Goal: Task Accomplishment & Management: Manage account settings

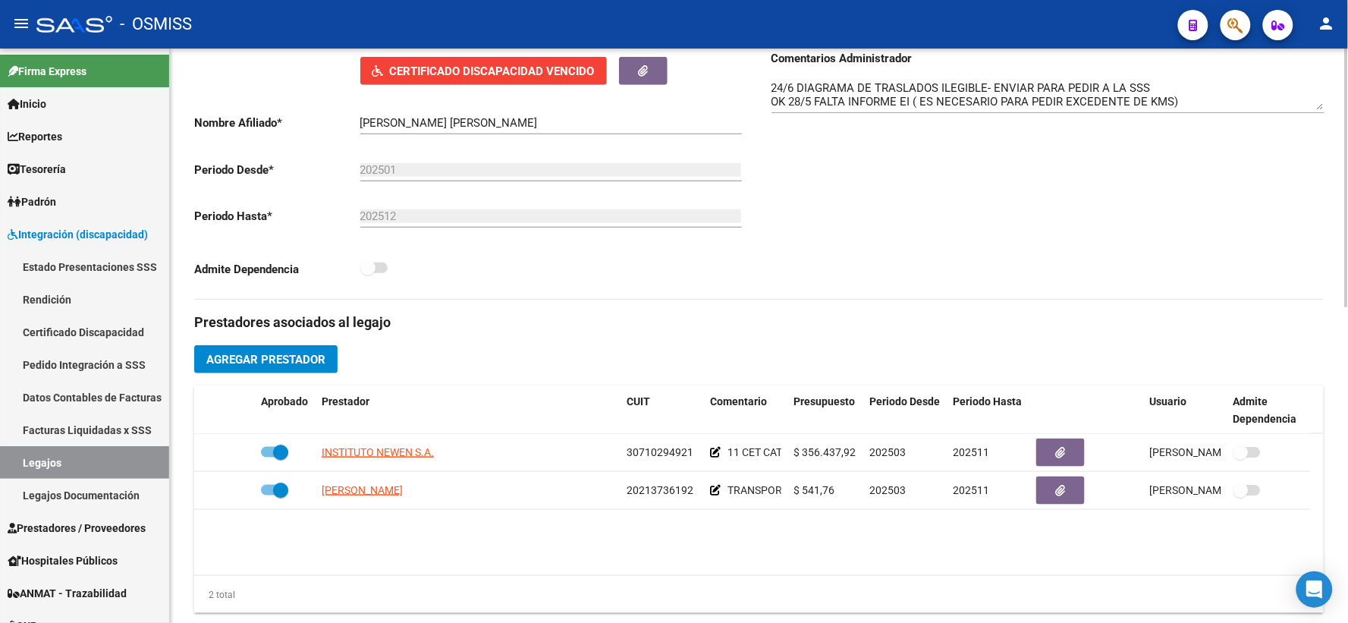
scroll to position [278, 0]
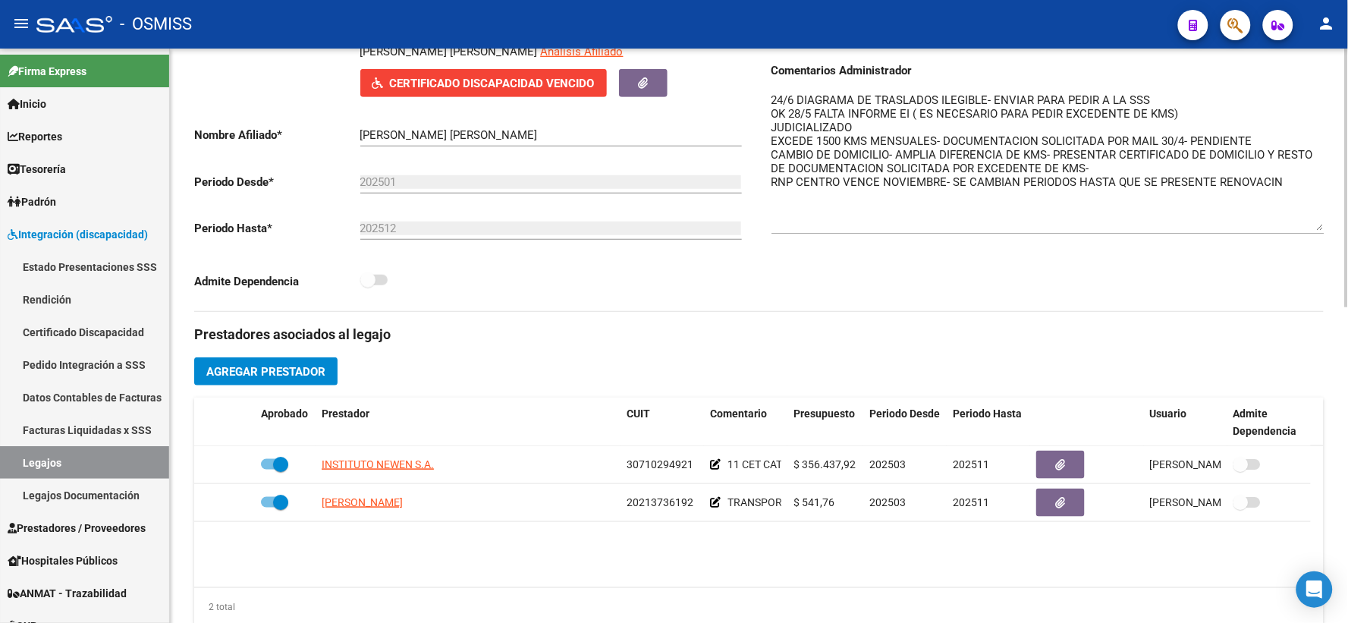
drag, startPoint x: 1321, startPoint y: 135, endPoint x: 1324, endPoint y: 244, distance: 109.3
click at [1324, 231] on textarea "24/6 DIAGRAMA DE TRASLADOS ILEGIBLE- ENVIAR PARA PEDIR A LA SSS OK 28/5 FALTA I…" at bounding box center [1047, 161] width 553 height 139
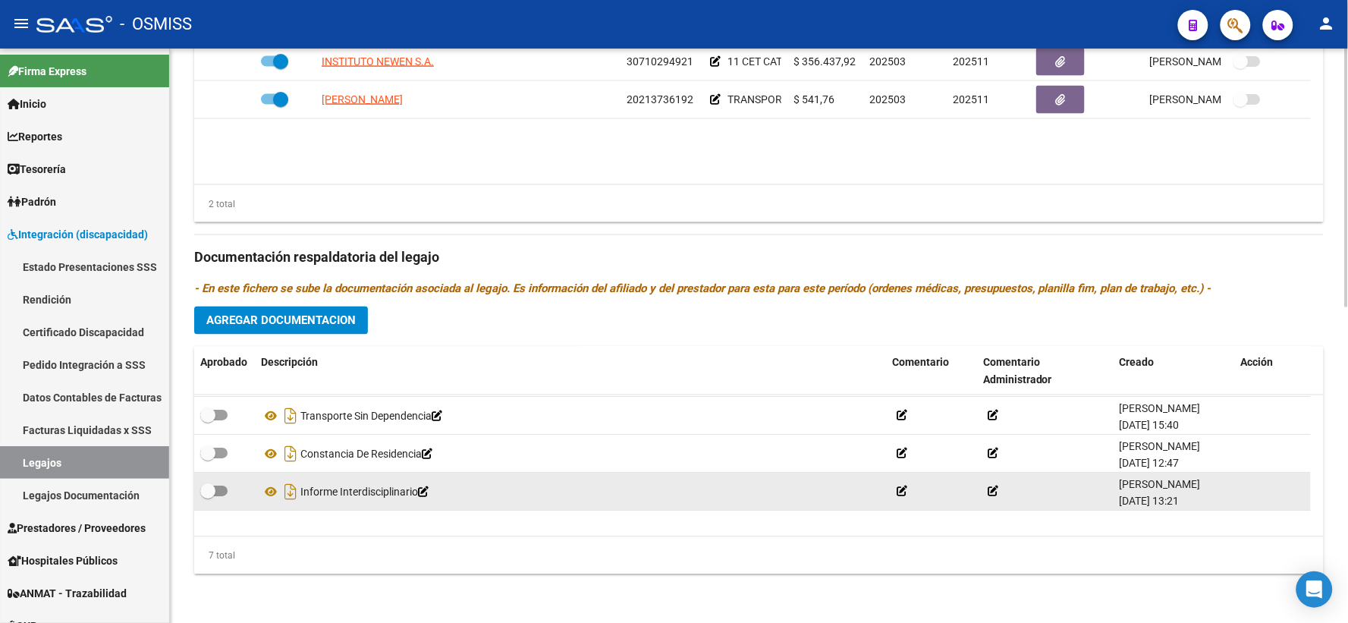
scroll to position [129, 0]
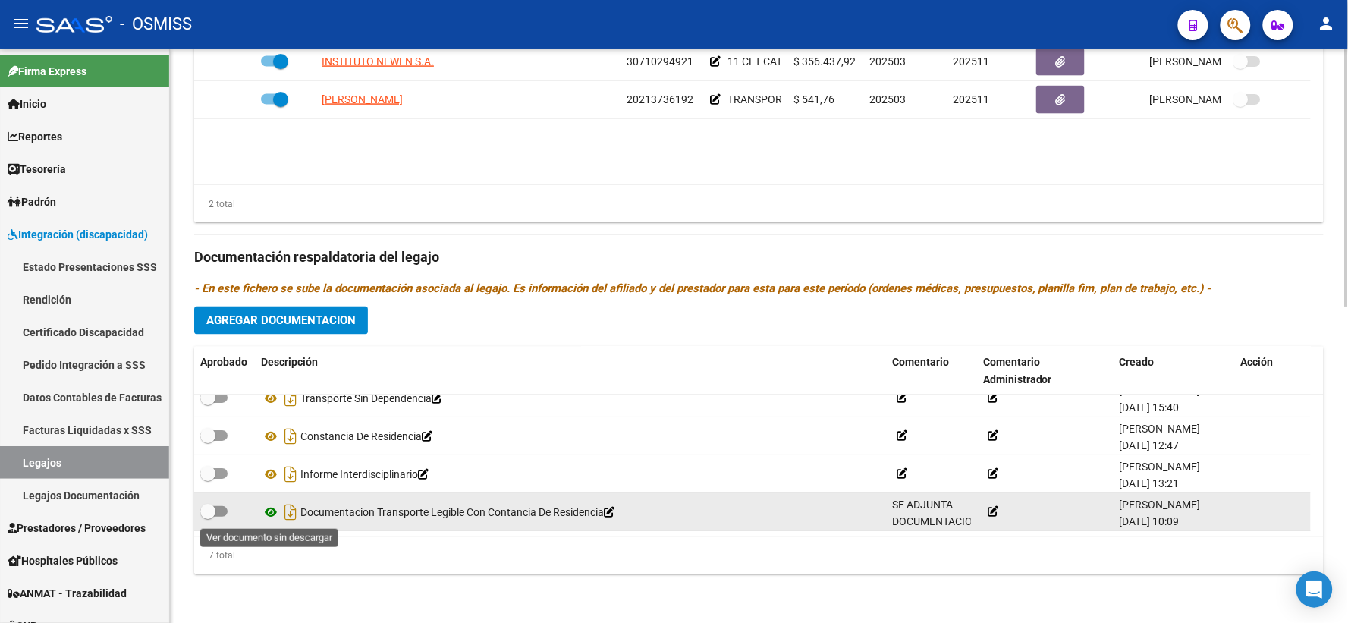
click at [267, 512] on icon at bounding box center [271, 513] width 20 height 18
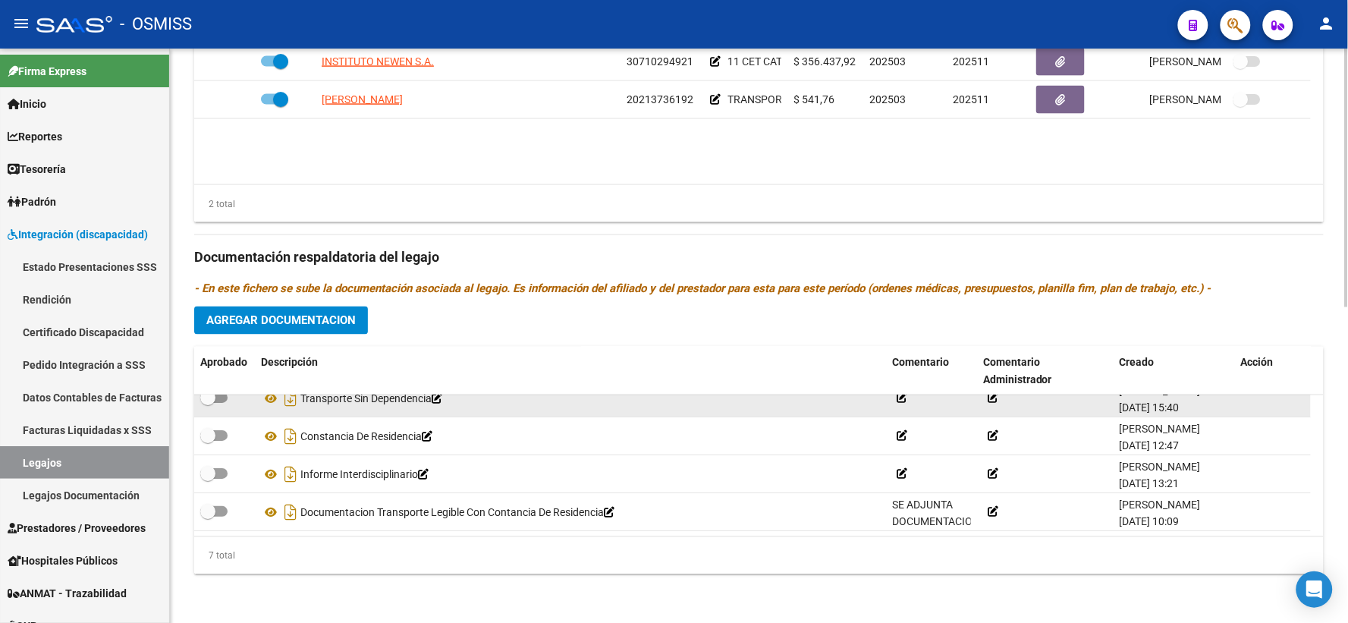
click at [991, 397] on icon at bounding box center [993, 398] width 11 height 11
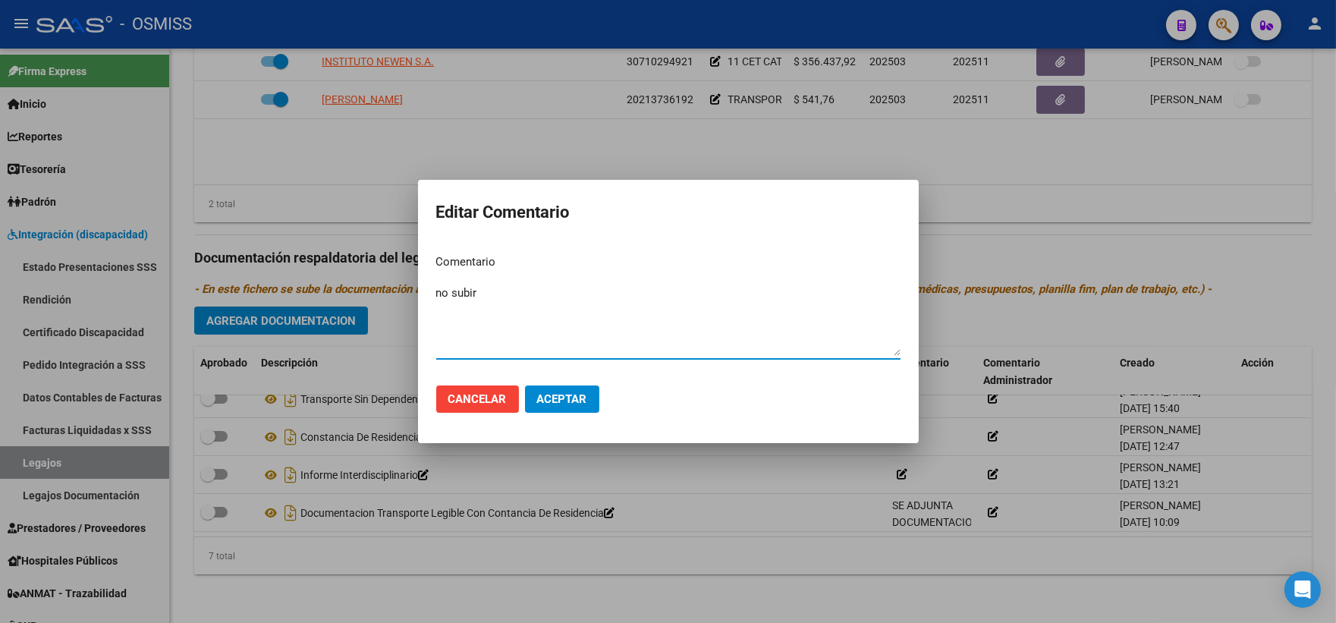
type textarea "no subir"
click at [554, 398] on span "Aceptar" at bounding box center [562, 399] width 50 height 14
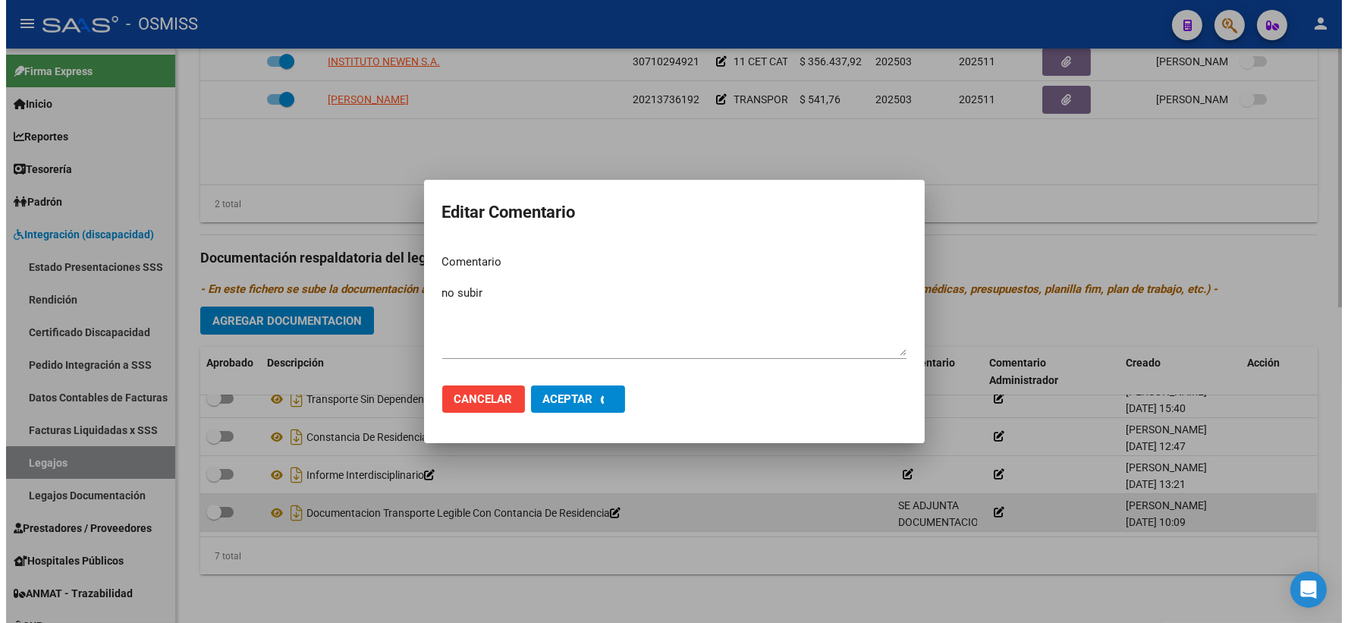
scroll to position [114, 0]
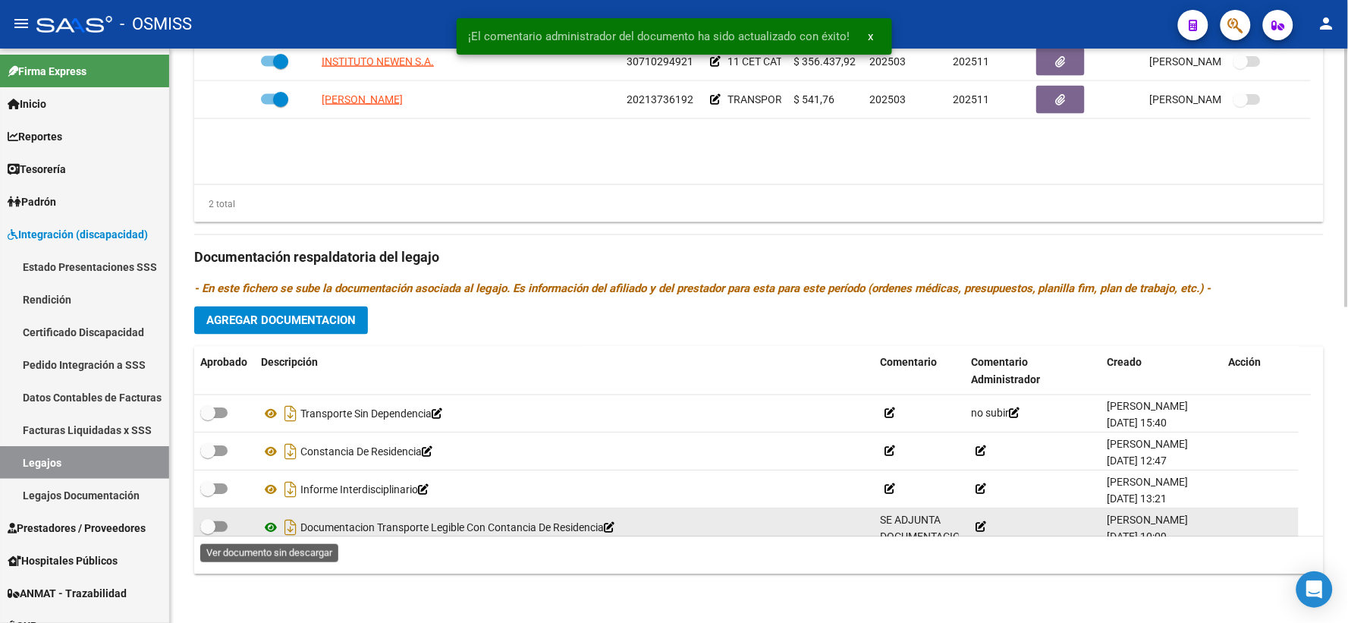
click at [269, 526] on icon at bounding box center [271, 528] width 20 height 18
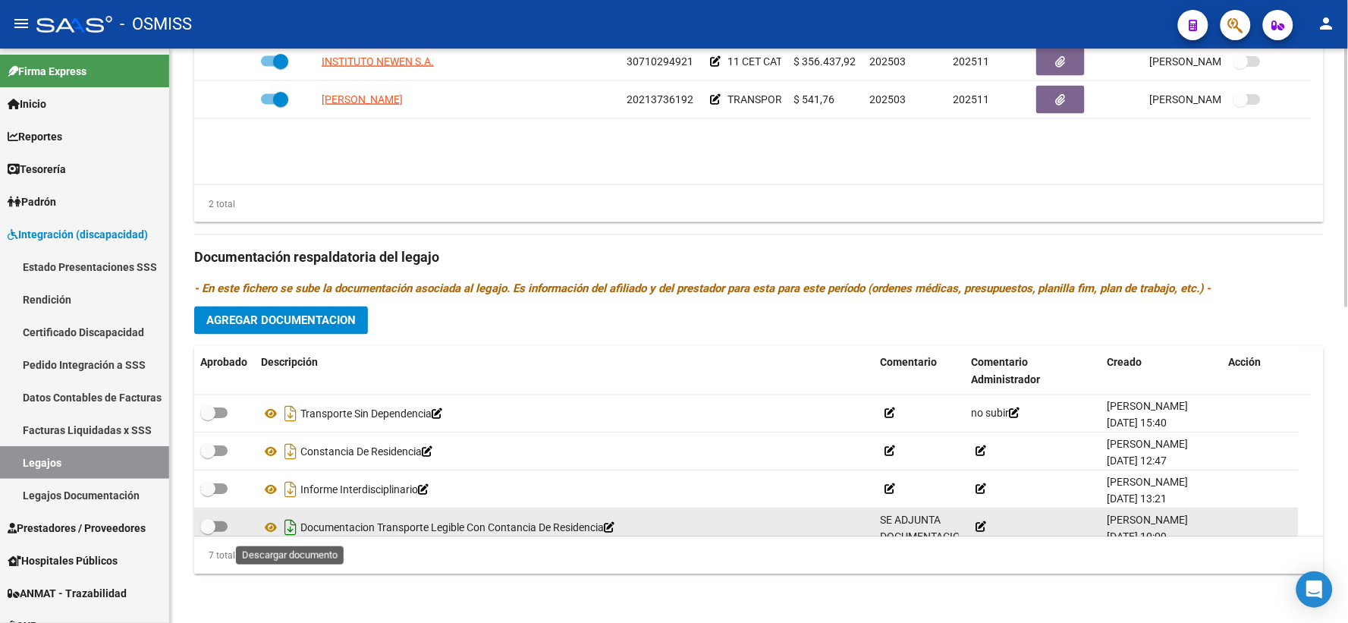
click at [293, 528] on icon "Descargar documento" at bounding box center [291, 528] width 20 height 24
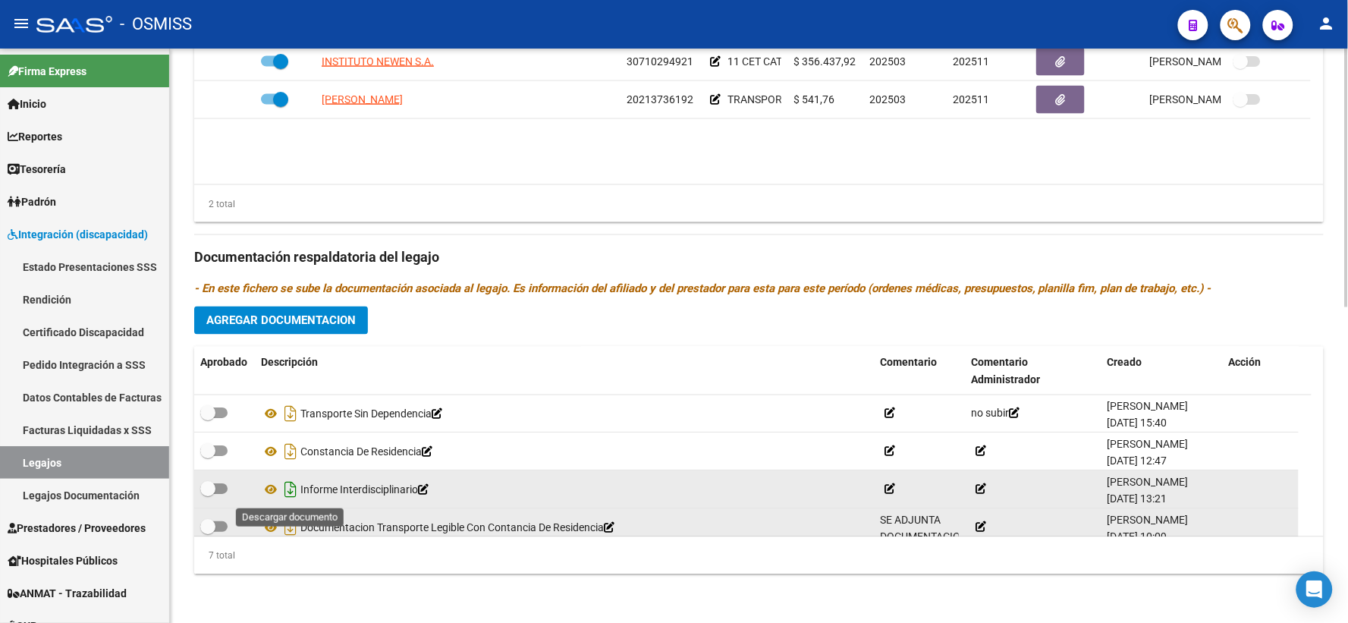
click at [288, 490] on icon "Descargar documento" at bounding box center [291, 490] width 20 height 24
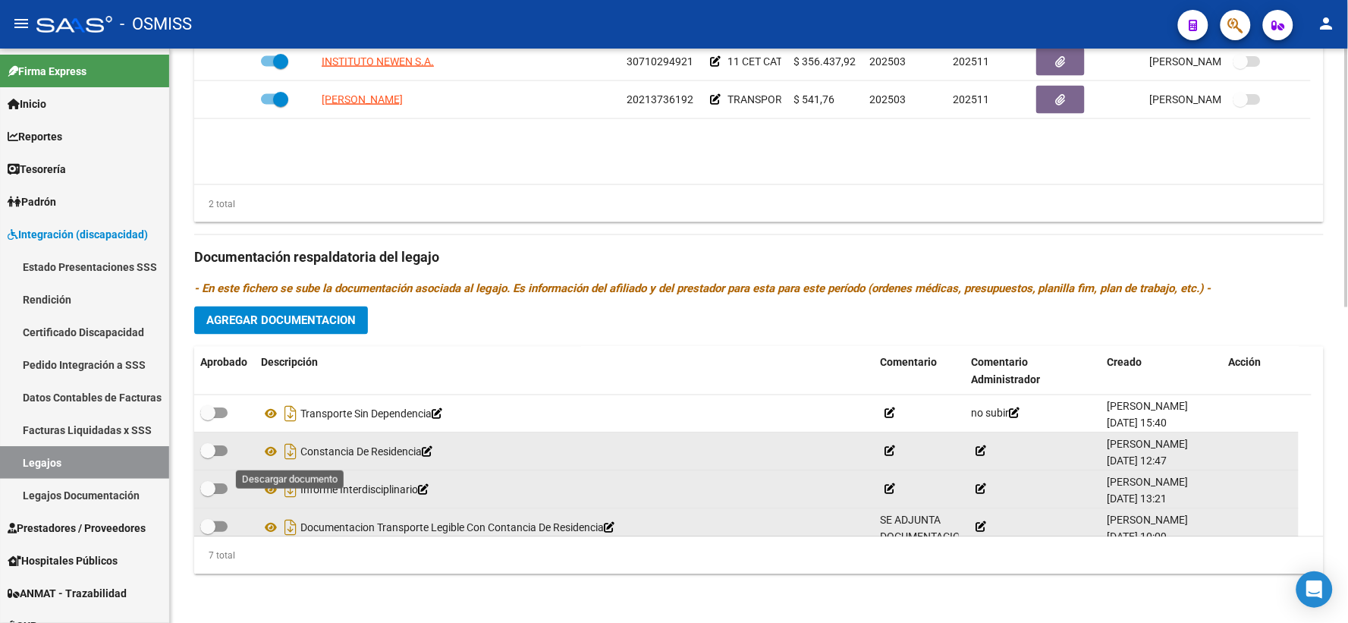
drag, startPoint x: 289, startPoint y: 451, endPoint x: 297, endPoint y: 448, distance: 7.9
click at [289, 451] on icon "Descargar documento" at bounding box center [291, 452] width 20 height 24
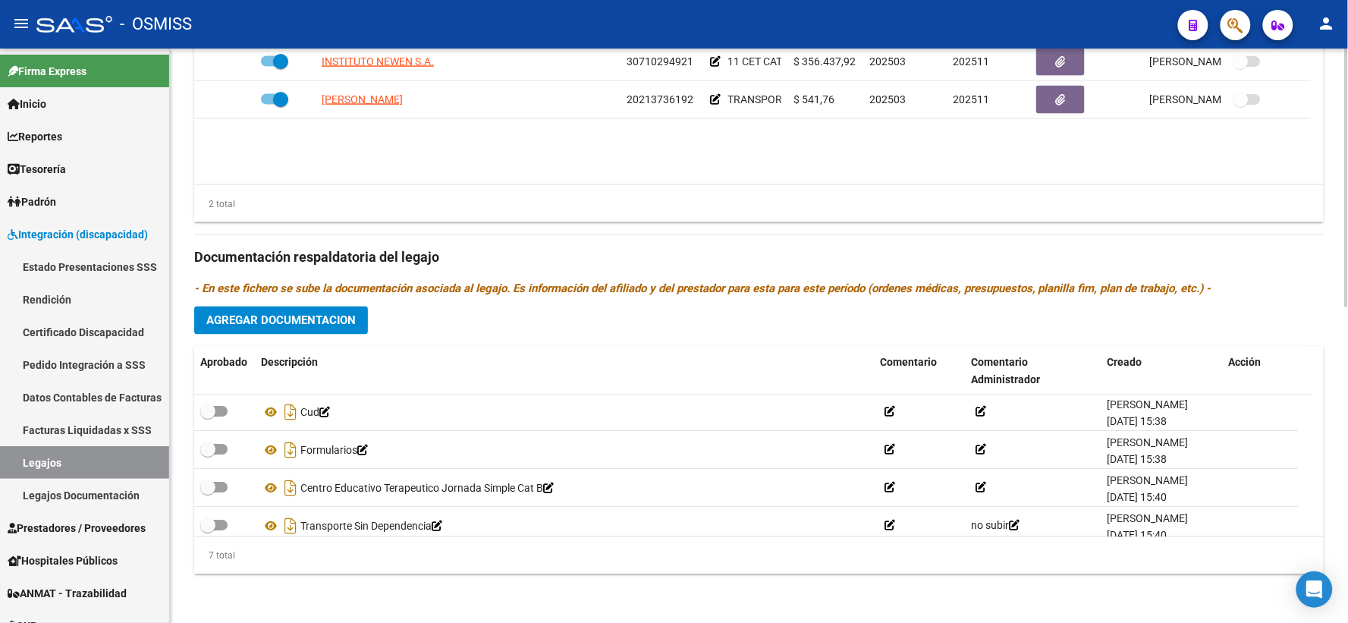
scroll to position [0, 0]
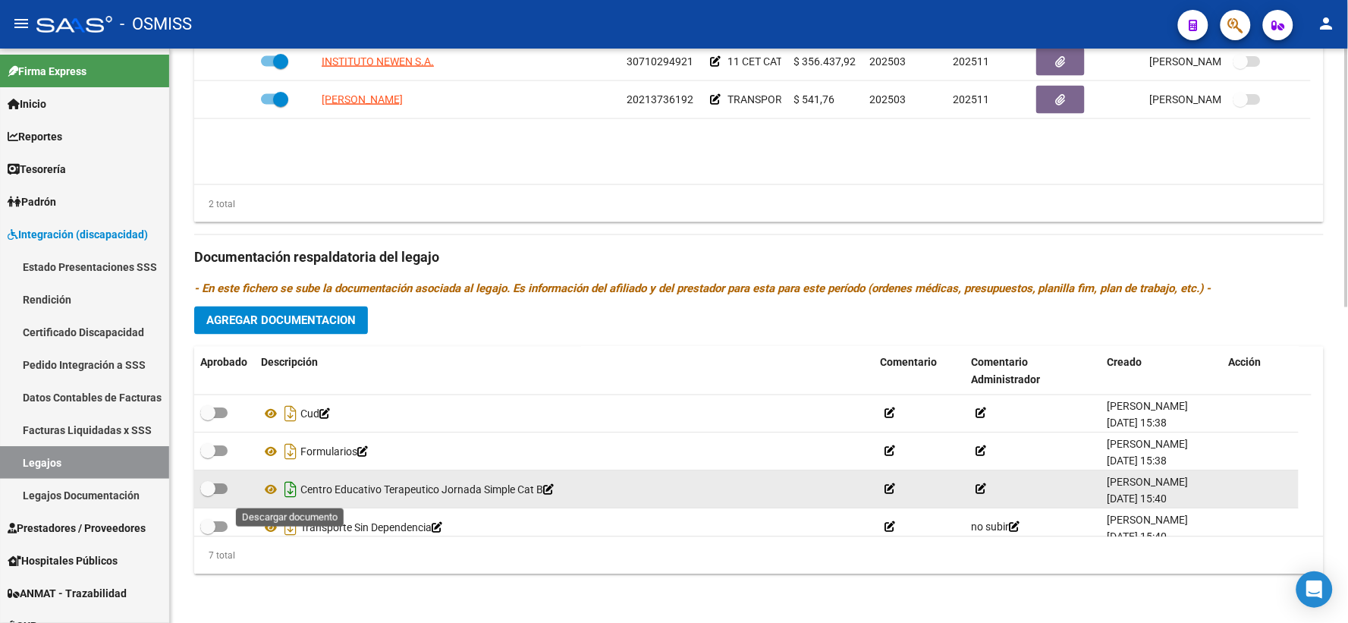
click at [294, 491] on icon "Descargar documento" at bounding box center [291, 490] width 20 height 24
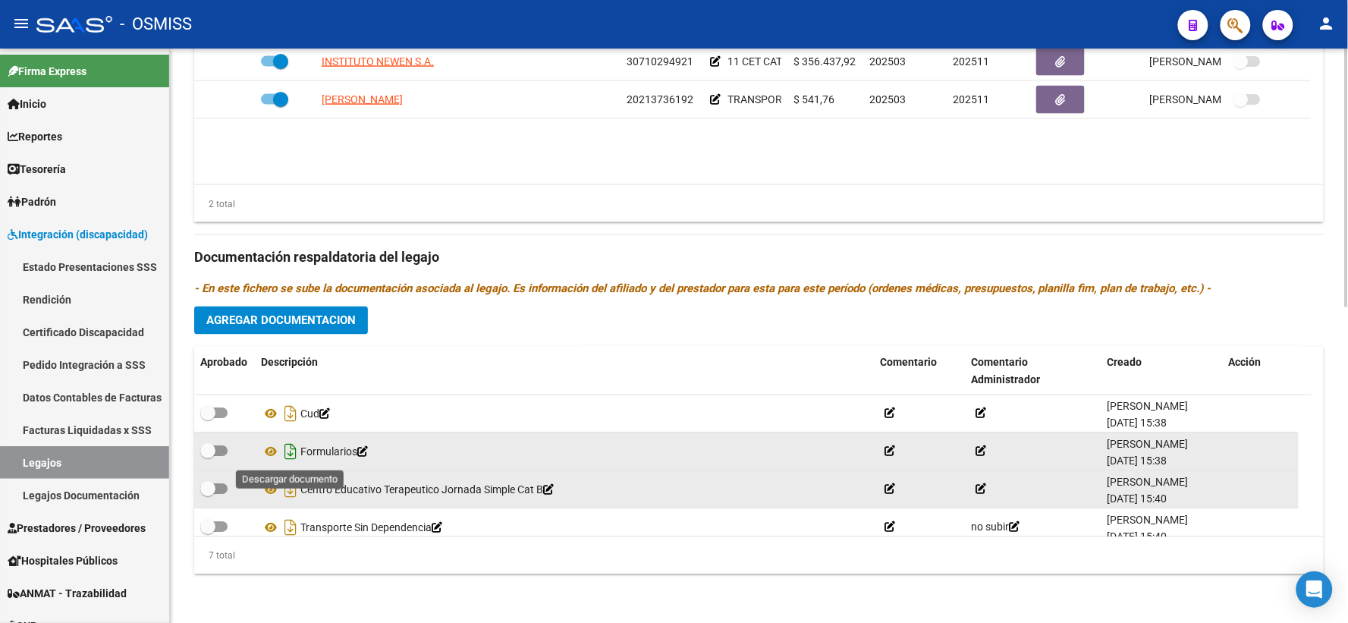
click at [291, 453] on icon "Descargar documento" at bounding box center [291, 452] width 20 height 24
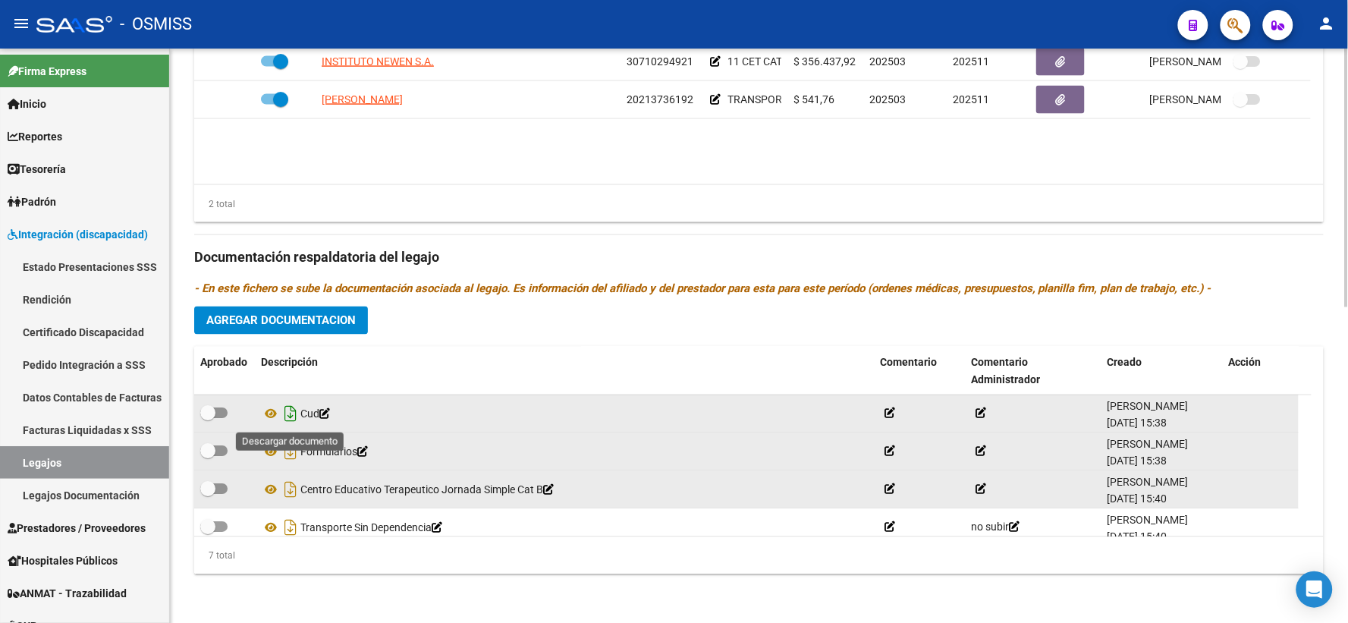
click at [291, 414] on icon "Descargar documento" at bounding box center [291, 414] width 20 height 24
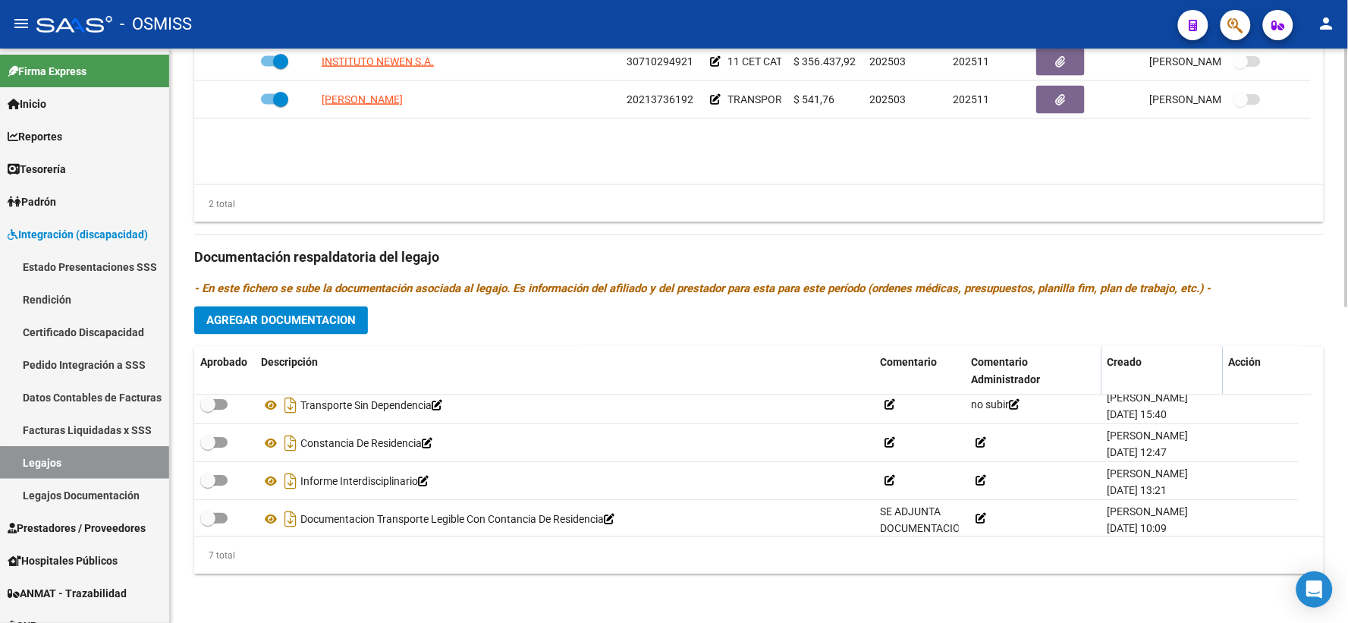
scroll to position [129, 0]
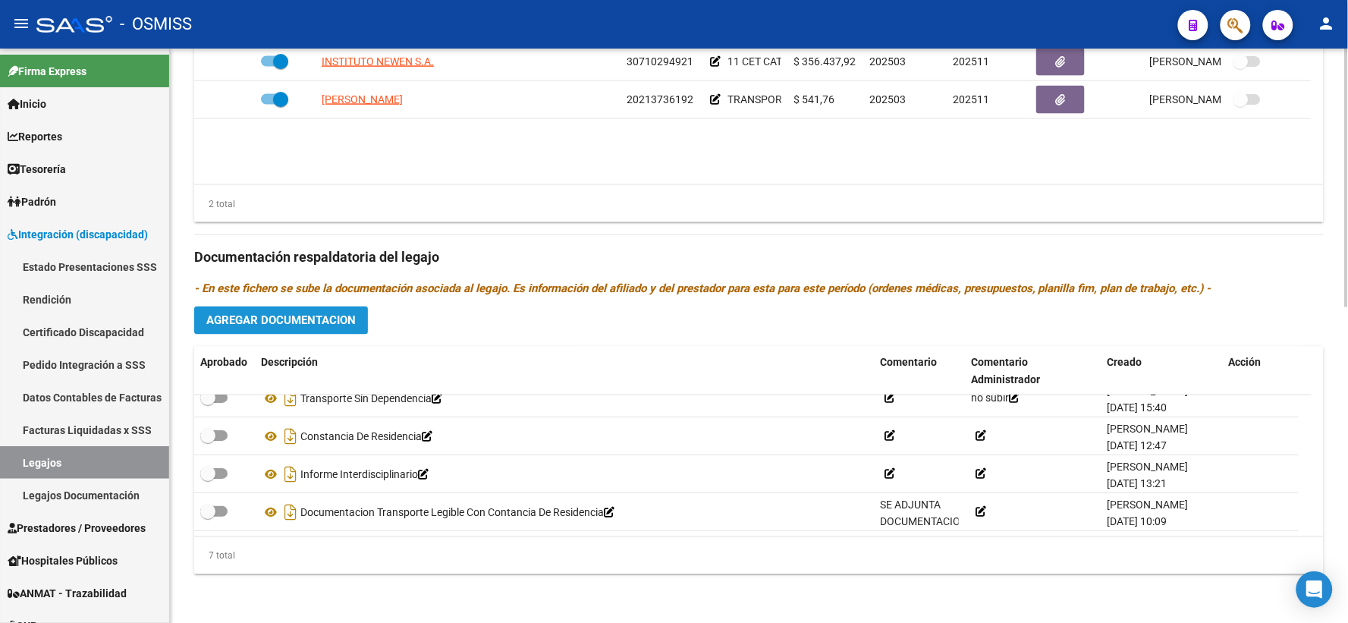
click at [300, 319] on span "Agregar Documentacion" at bounding box center [280, 321] width 149 height 14
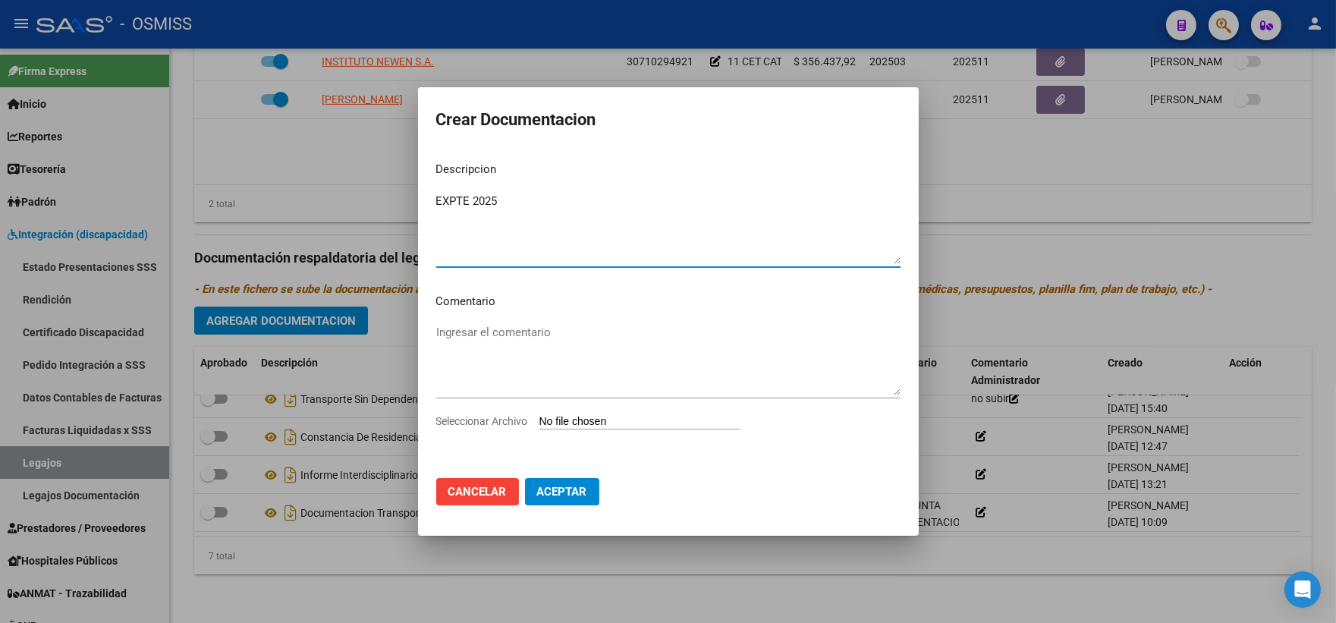
type textarea "EXPTE 2025"
type input "C:\fakepath\ilovepdf_merged_compressed - 2025-10-09T094048.771.pdf"
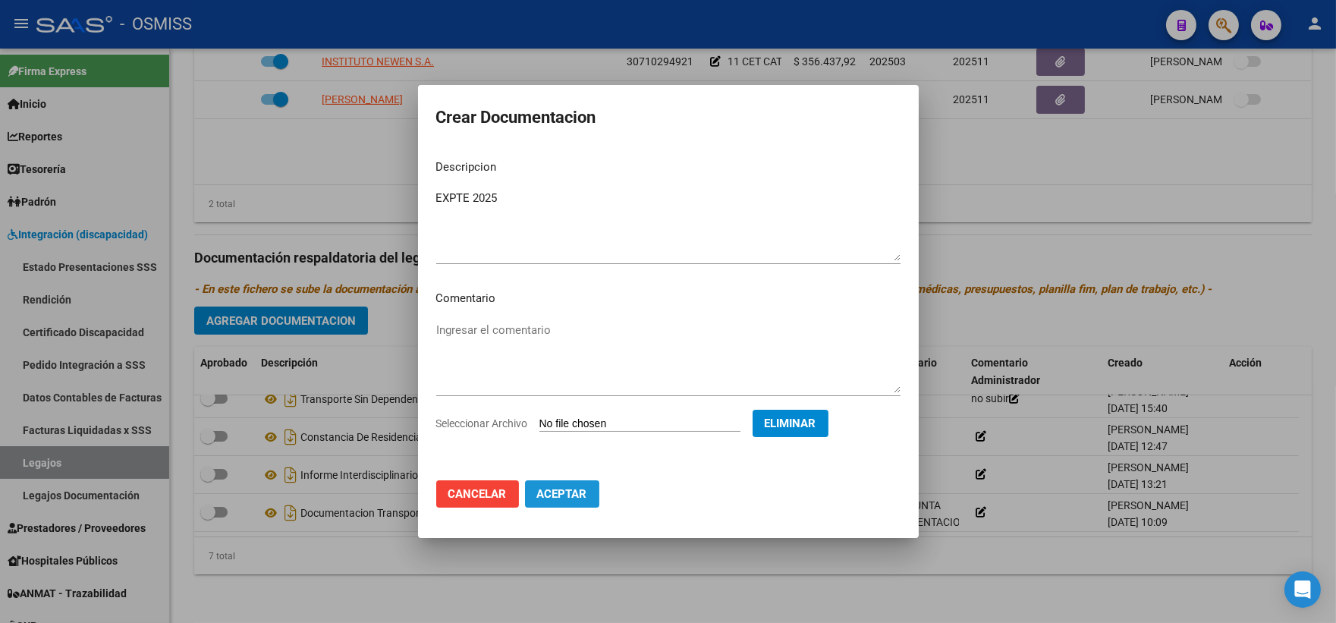
click at [559, 487] on span "Aceptar" at bounding box center [562, 494] width 50 height 14
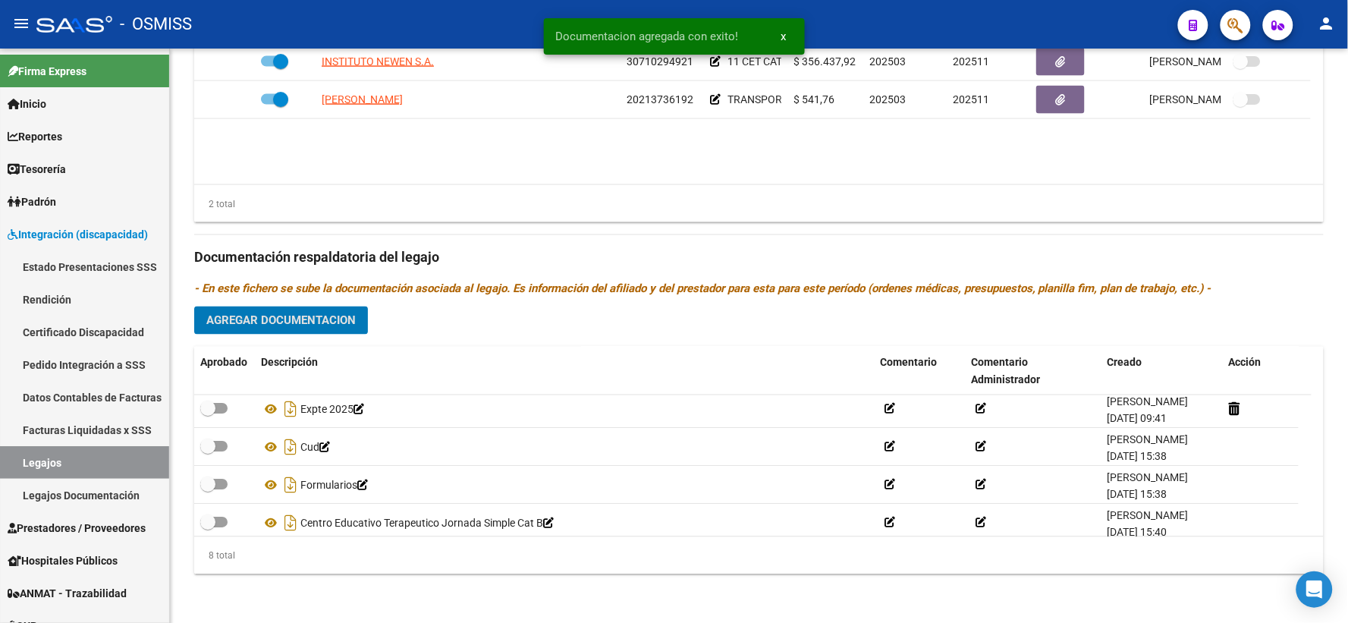
scroll to position [0, 0]
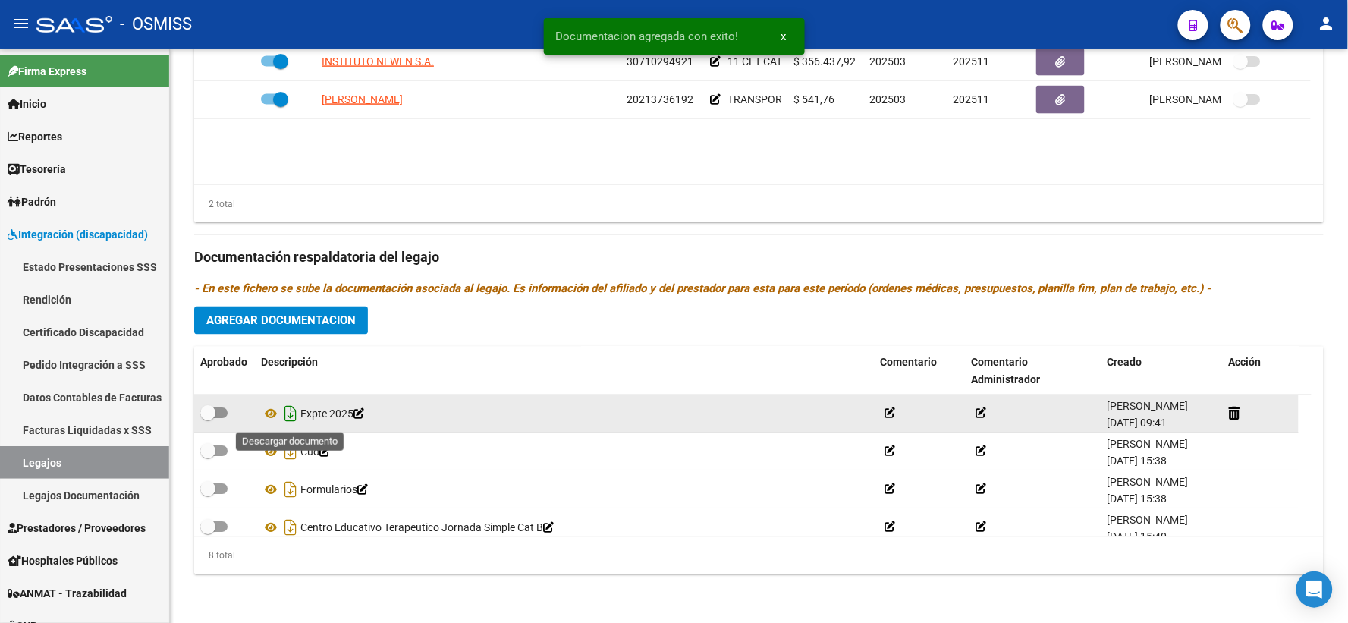
click at [293, 415] on icon "Descargar documento" at bounding box center [291, 414] width 20 height 24
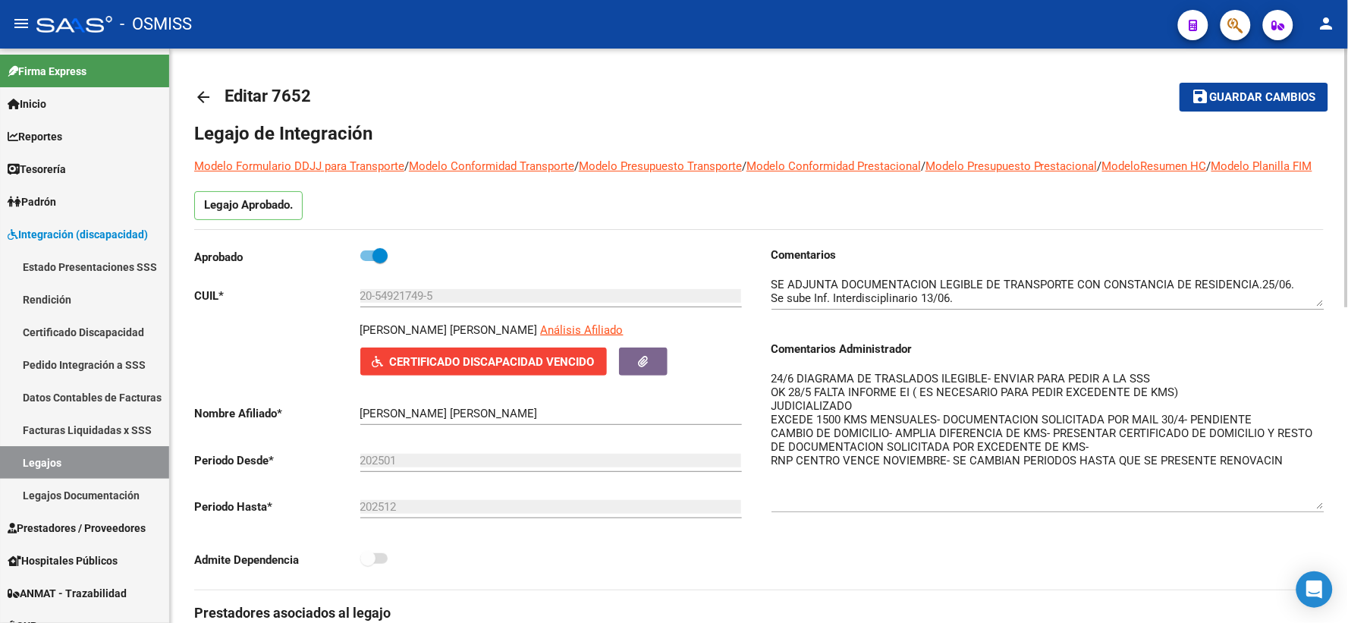
click at [1254, 94] on span "Guardar cambios" at bounding box center [1263, 98] width 106 height 14
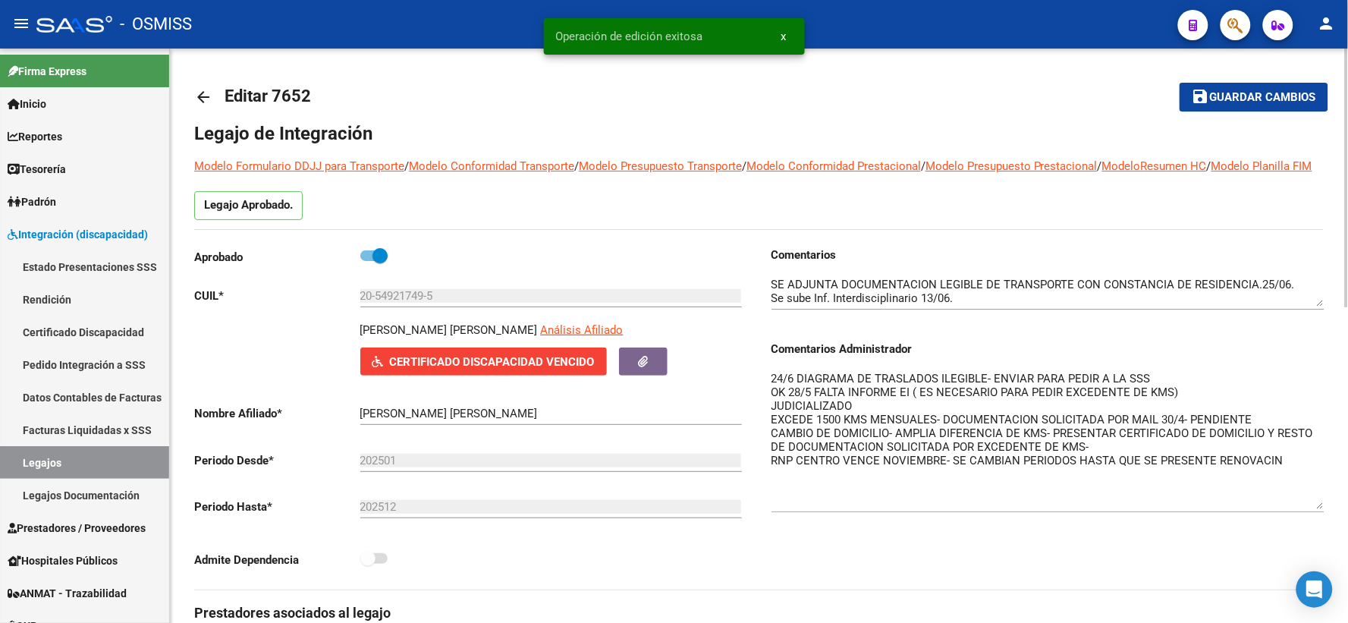
click at [201, 95] on mat-icon "arrow_back" at bounding box center [203, 97] width 18 height 18
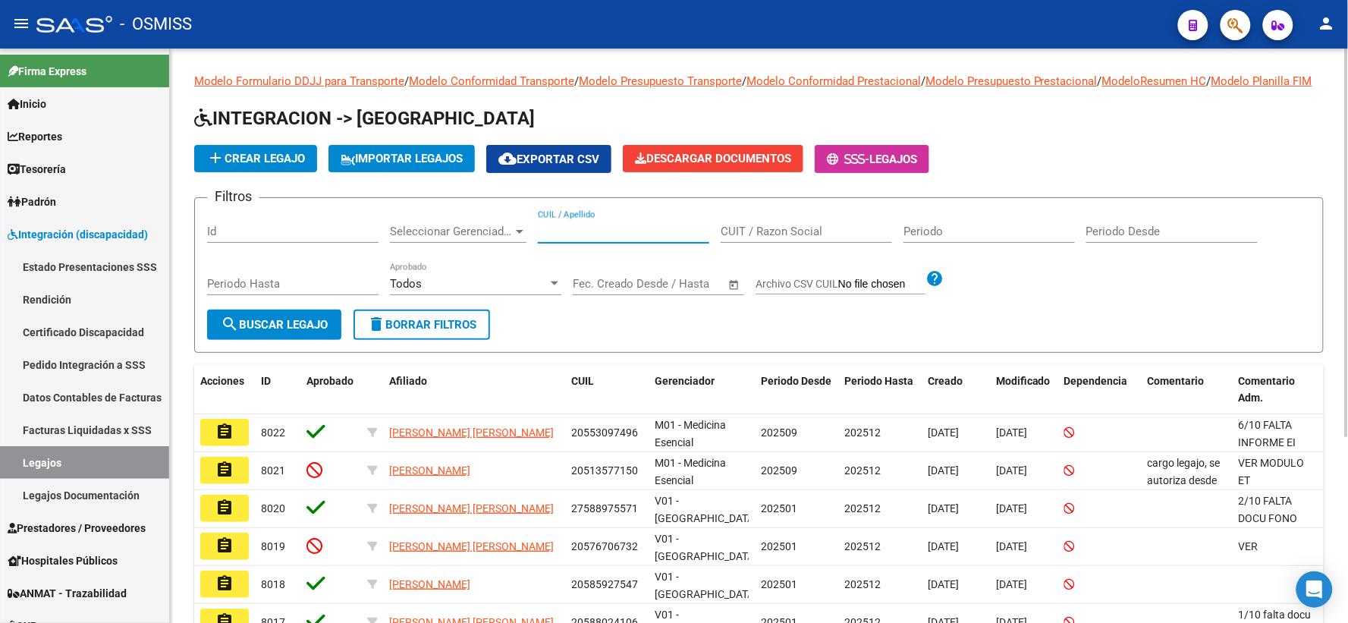
click at [580, 238] on input "CUIL / Apellido" at bounding box center [623, 232] width 171 height 14
paste input "27562945917"
type input "27562945917"
click at [311, 331] on span "search Buscar Legajo" at bounding box center [274, 325] width 107 height 14
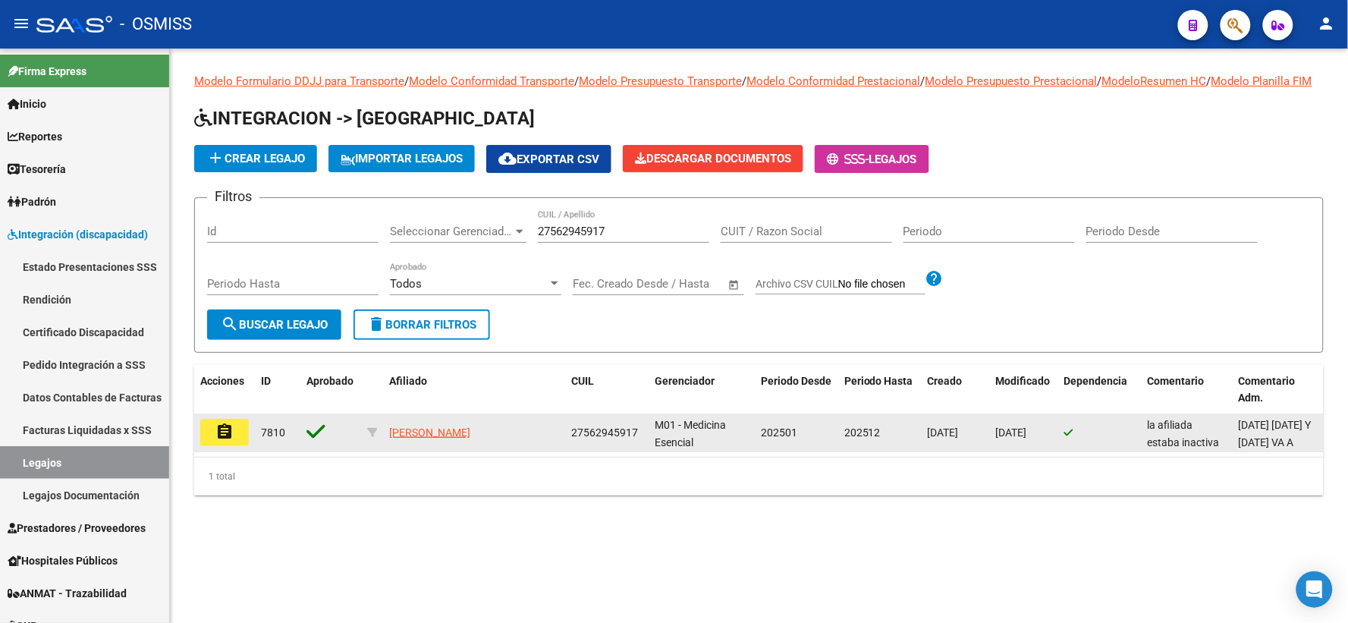
click at [225, 441] on mat-icon "assignment" at bounding box center [224, 432] width 18 height 18
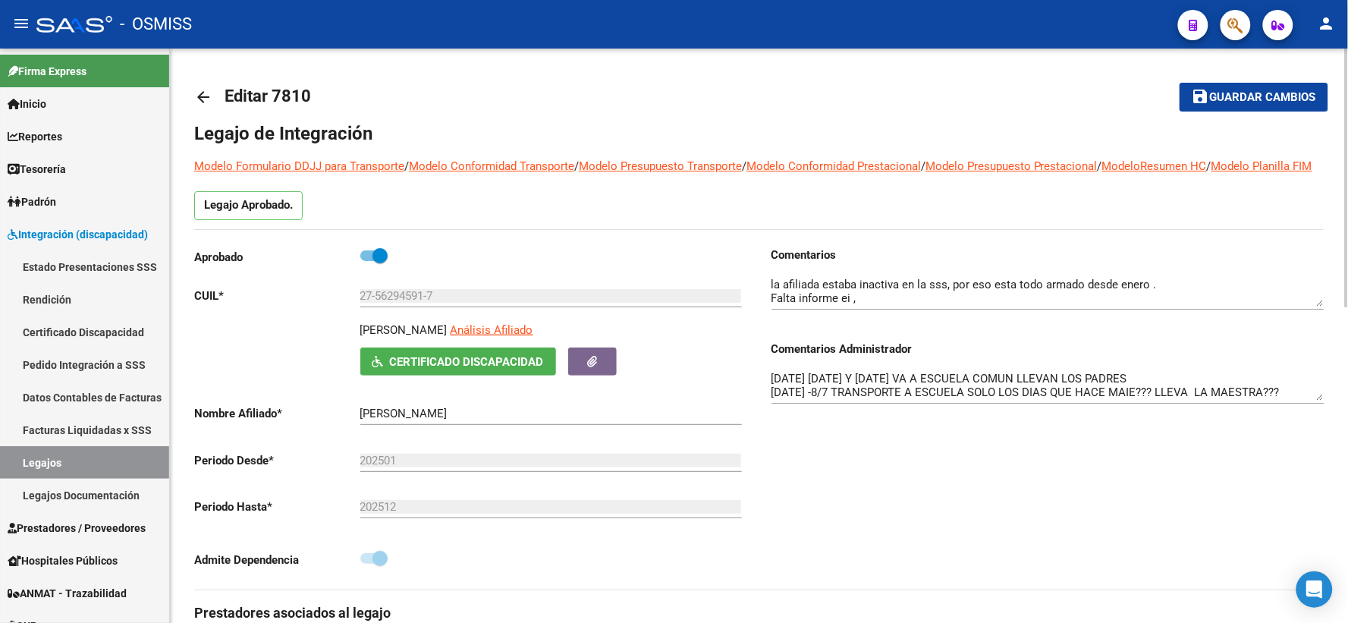
drag, startPoint x: 1321, startPoint y: 418, endPoint x: 1324, endPoint y: 457, distance: 38.9
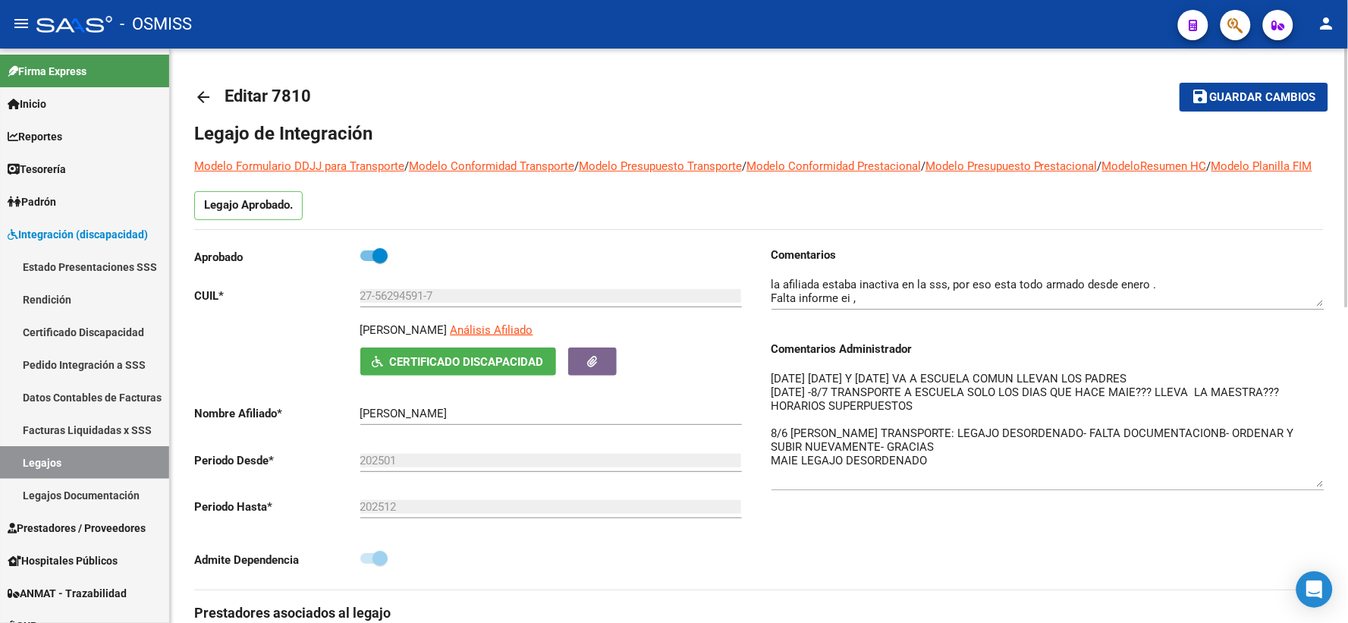
drag, startPoint x: 1313, startPoint y: 412, endPoint x: 1325, endPoint y: 498, distance: 87.3
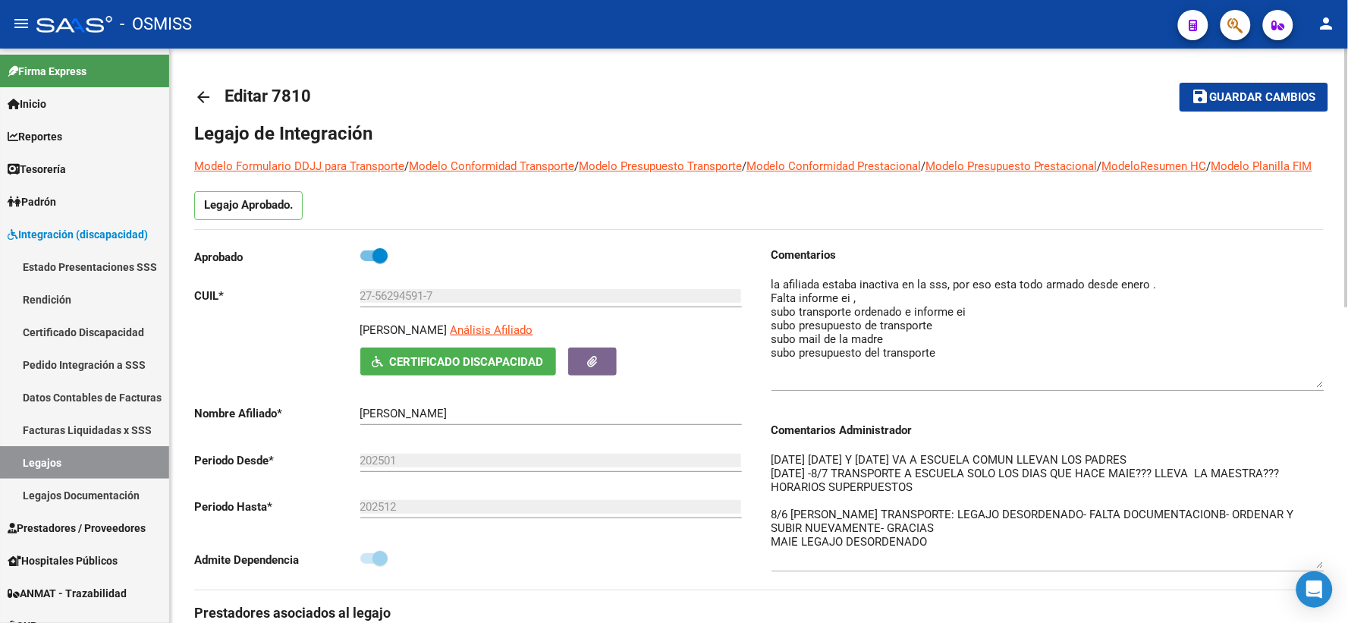
drag, startPoint x: 1318, startPoint y: 322, endPoint x: 1321, endPoint y: 406, distance: 84.3
click at [1321, 388] on textarea at bounding box center [1047, 332] width 553 height 112
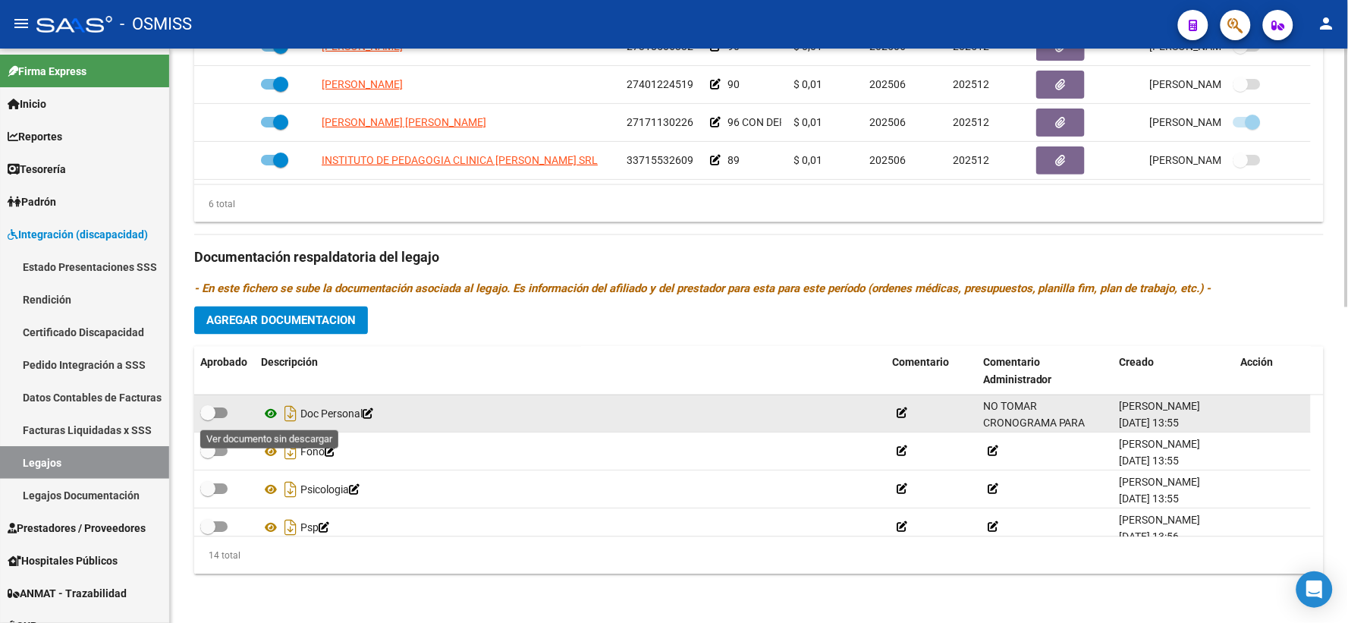
click at [272, 413] on icon at bounding box center [271, 414] width 20 height 18
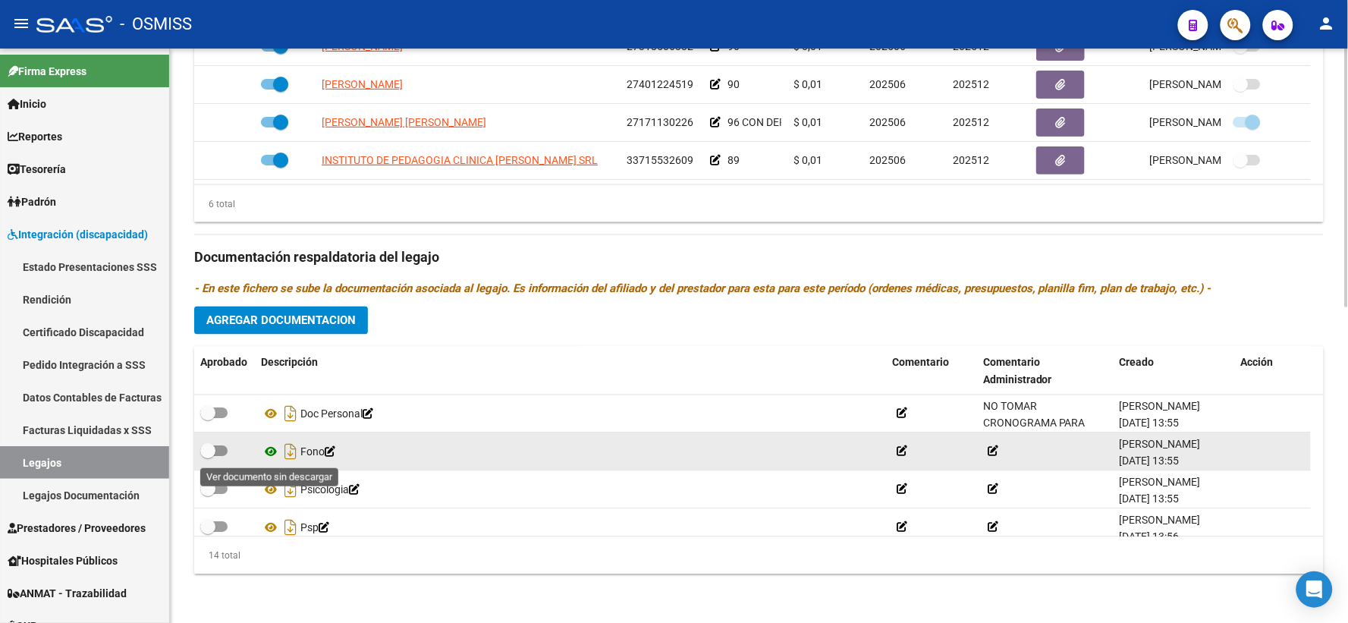
click at [267, 453] on icon at bounding box center [271, 452] width 20 height 18
click at [272, 453] on icon at bounding box center [271, 452] width 20 height 18
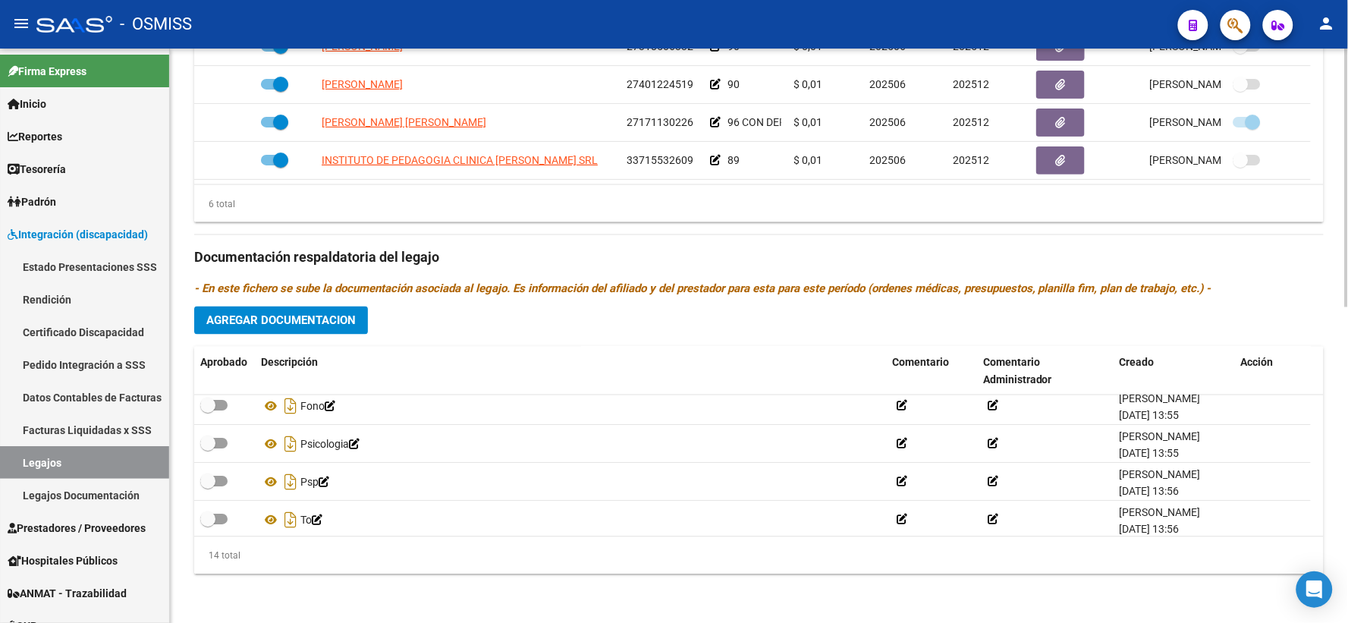
scroll to position [12, 0]
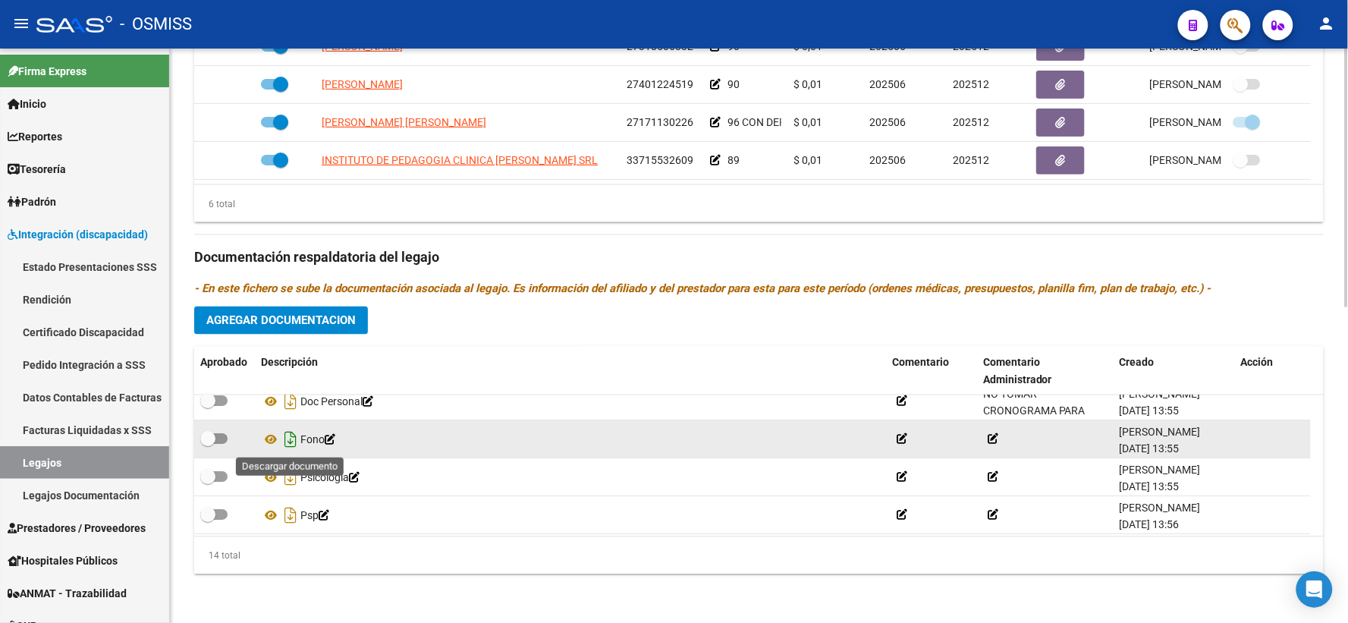
click at [287, 442] on icon "Descargar documento" at bounding box center [291, 440] width 20 height 24
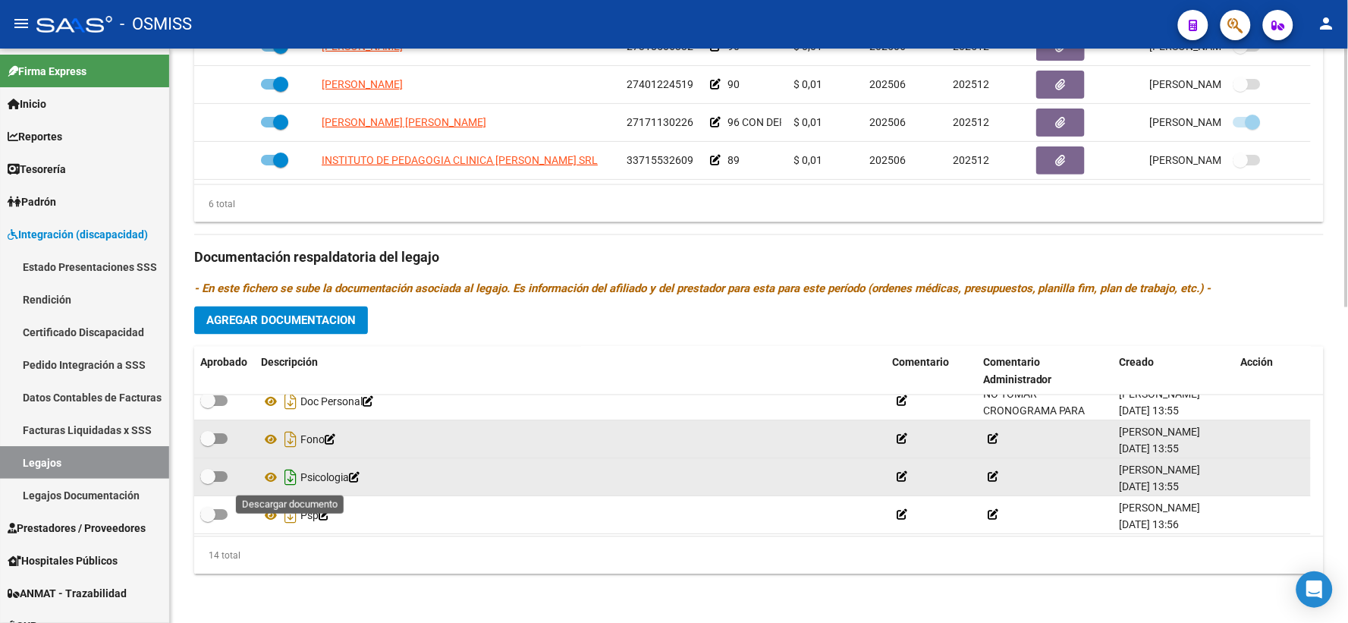
click at [285, 476] on icon "Descargar documento" at bounding box center [291, 478] width 20 height 24
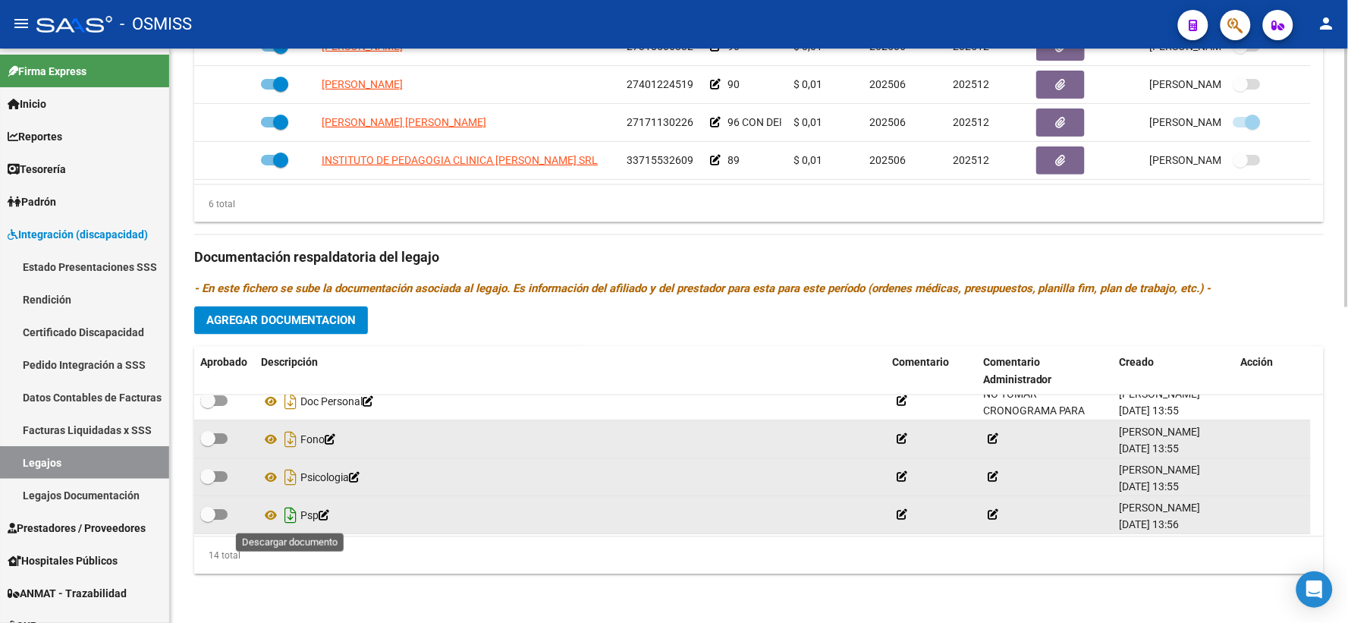
click at [289, 512] on icon "Descargar documento" at bounding box center [291, 516] width 20 height 24
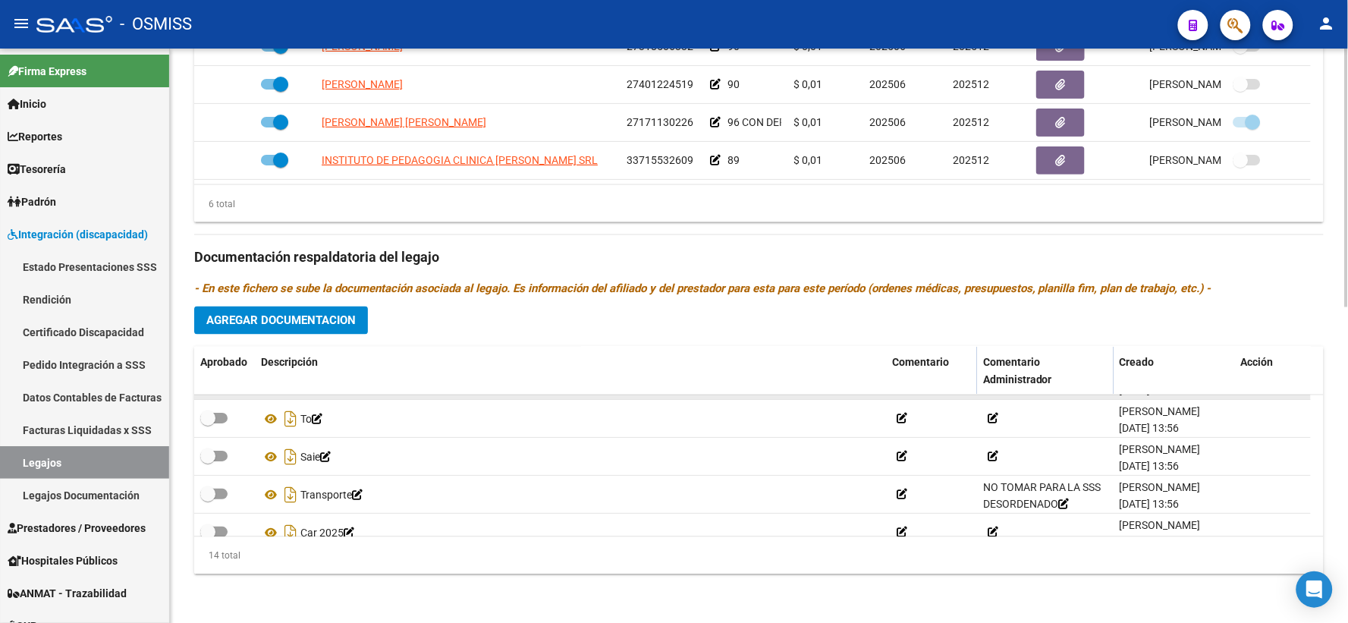
scroll to position [147, 0]
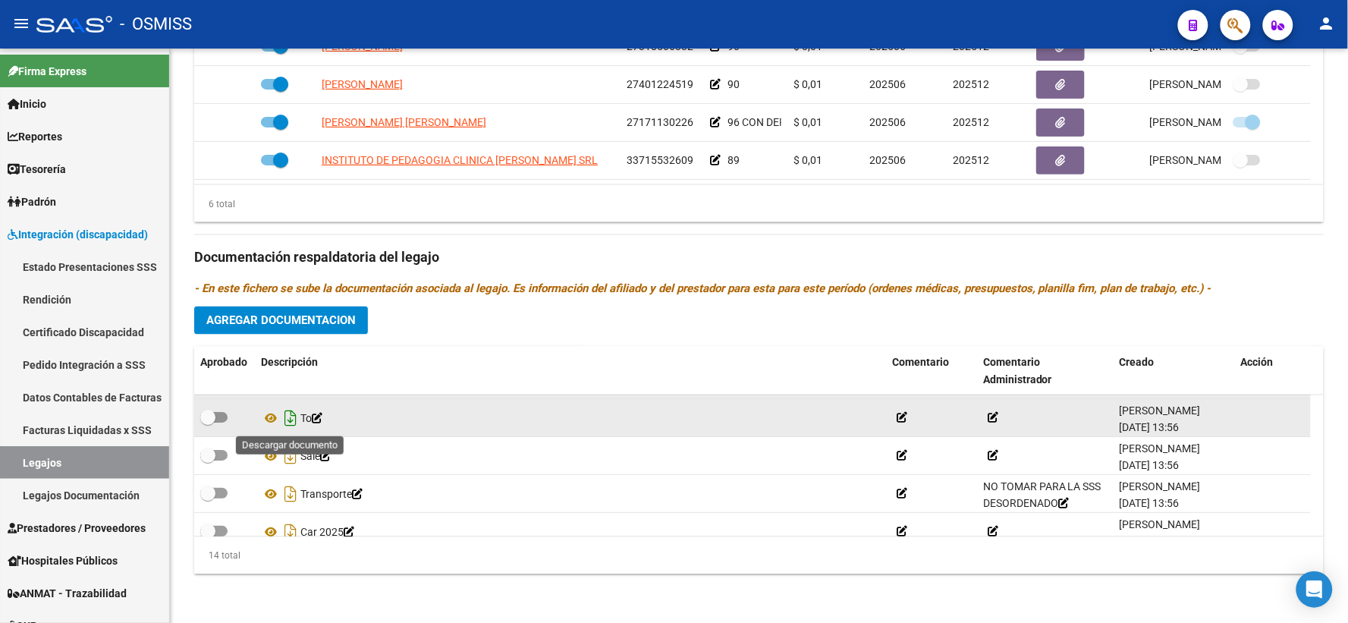
click at [291, 417] on icon "Descargar documento" at bounding box center [291, 419] width 20 height 24
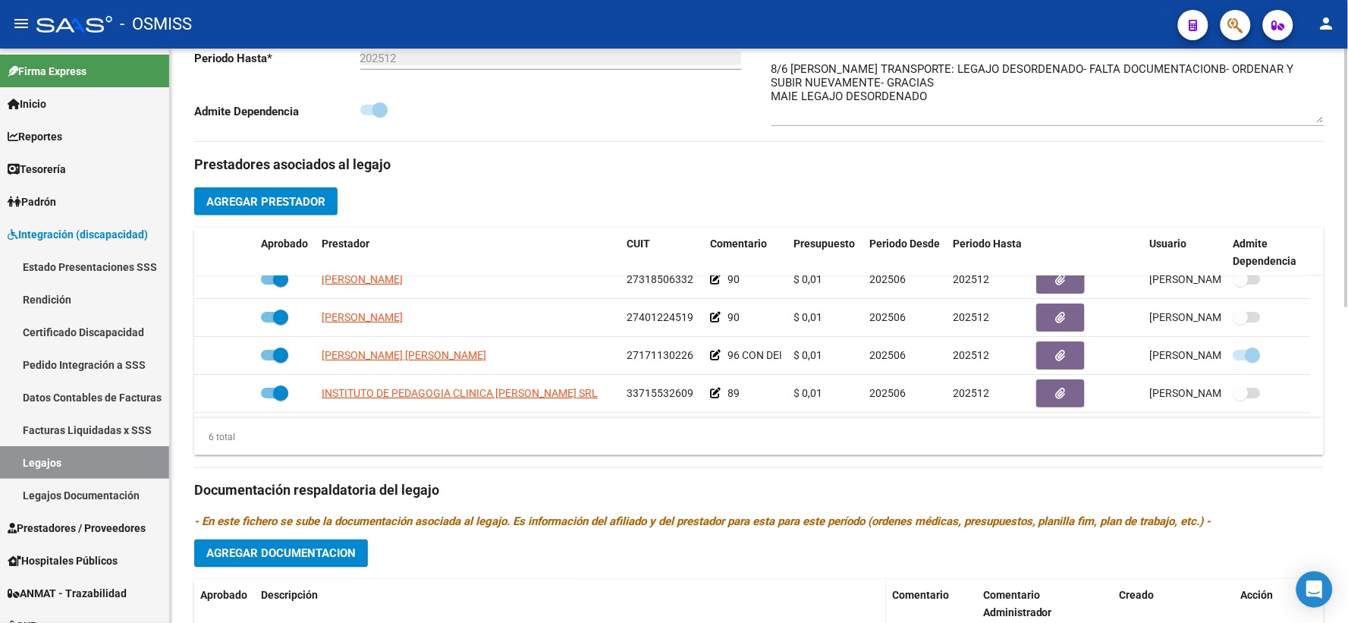
scroll to position [448, 0]
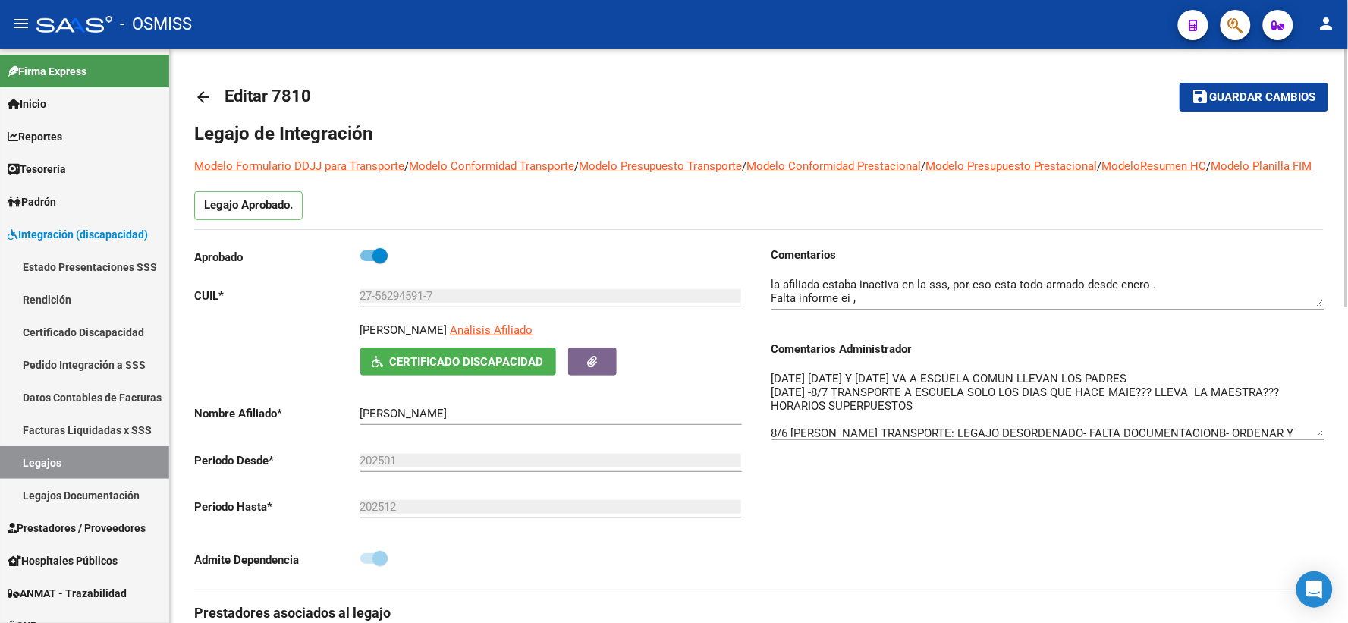
drag, startPoint x: 1316, startPoint y: 416, endPoint x: 1316, endPoint y: 453, distance: 37.2
click at [1316, 437] on textarea "[DATE] [DATE] Y [DATE] VA A ESCUELA COMUN LLEVAN LOS PADRES [DATE] -8/7 TRANSPO…" at bounding box center [1047, 403] width 553 height 67
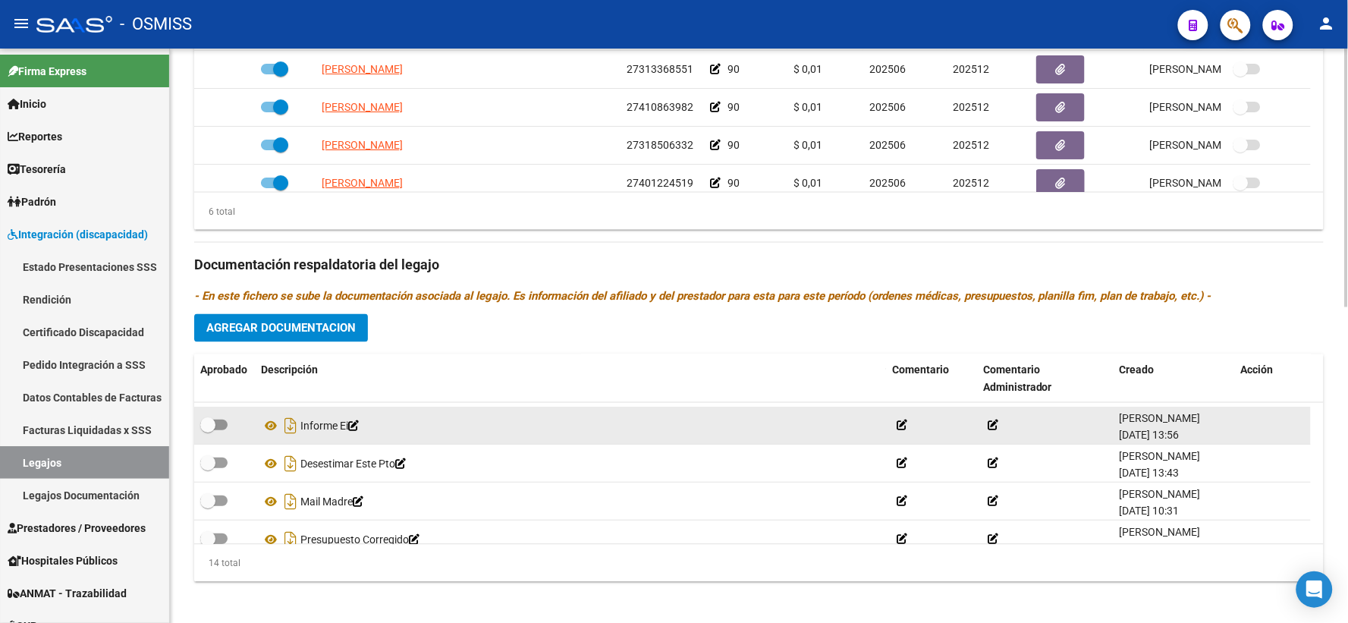
scroll to position [394, 0]
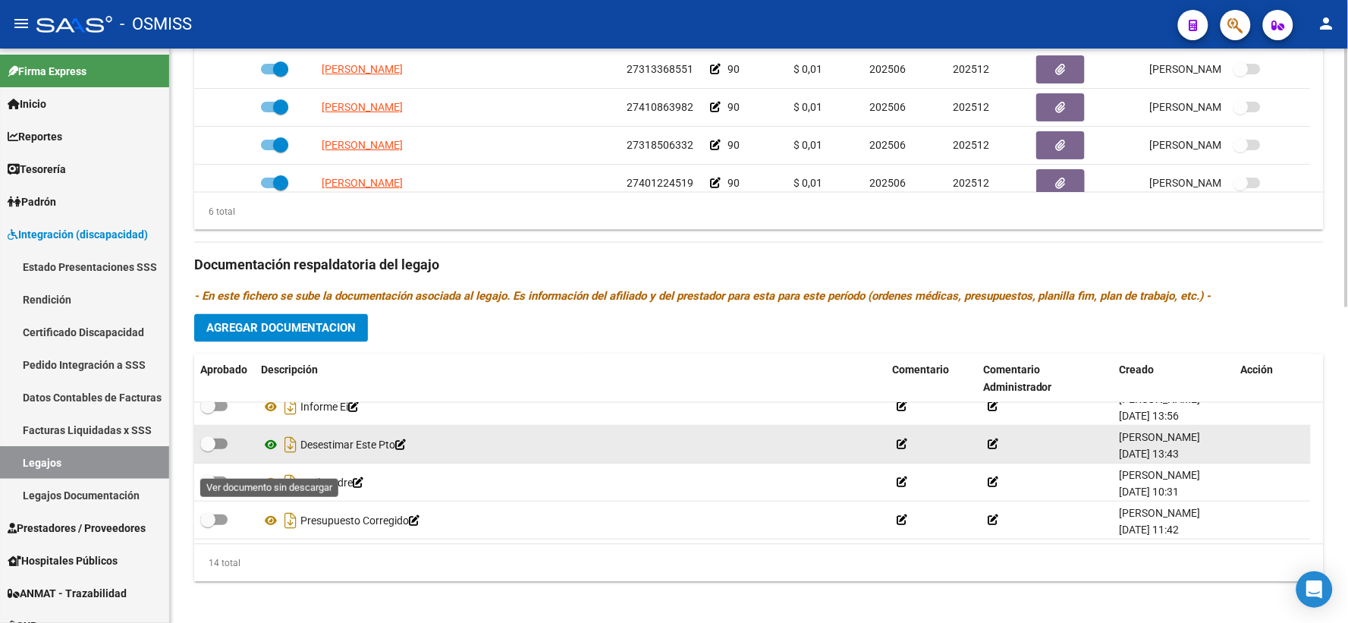
click at [269, 454] on icon at bounding box center [271, 444] width 20 height 18
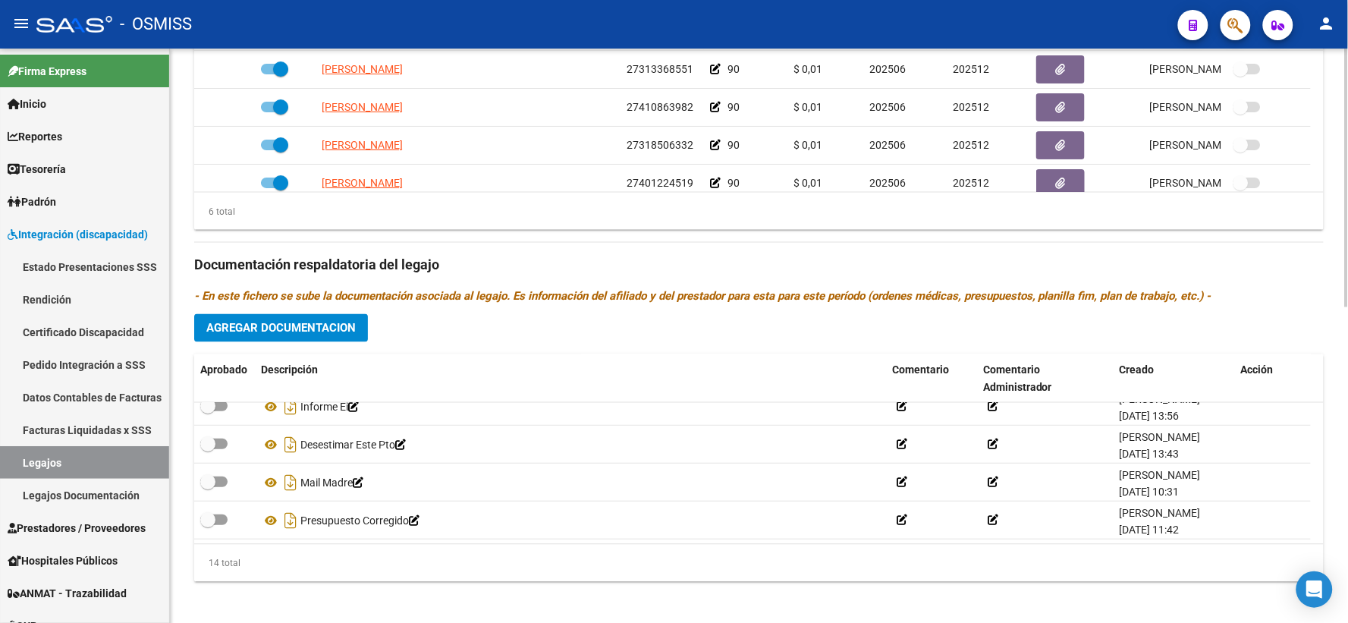
scroll to position [700, 0]
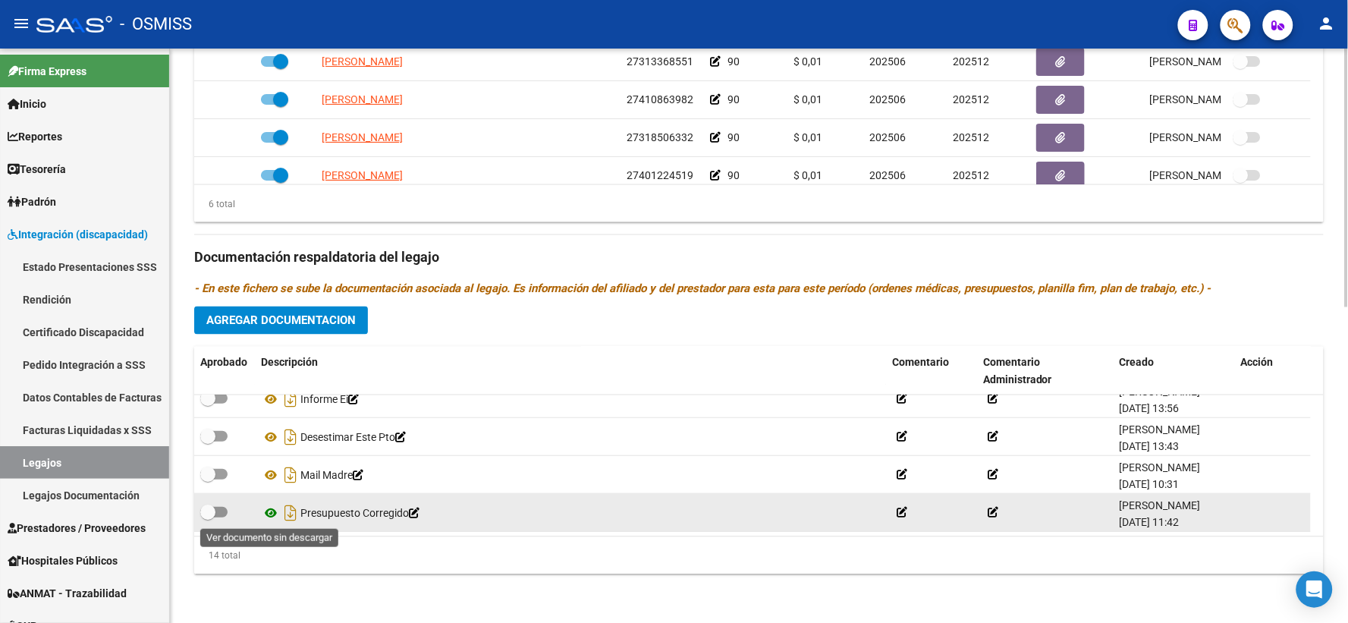
click at [270, 514] on icon at bounding box center [271, 513] width 20 height 18
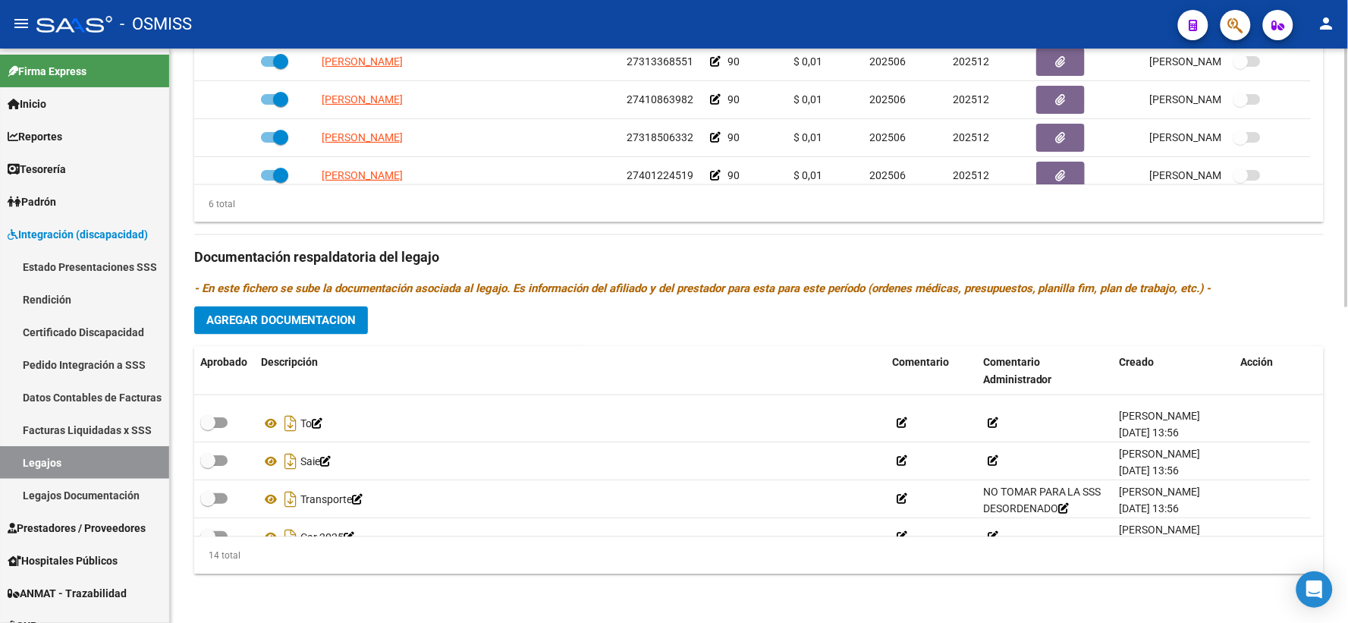
scroll to position [141, 0]
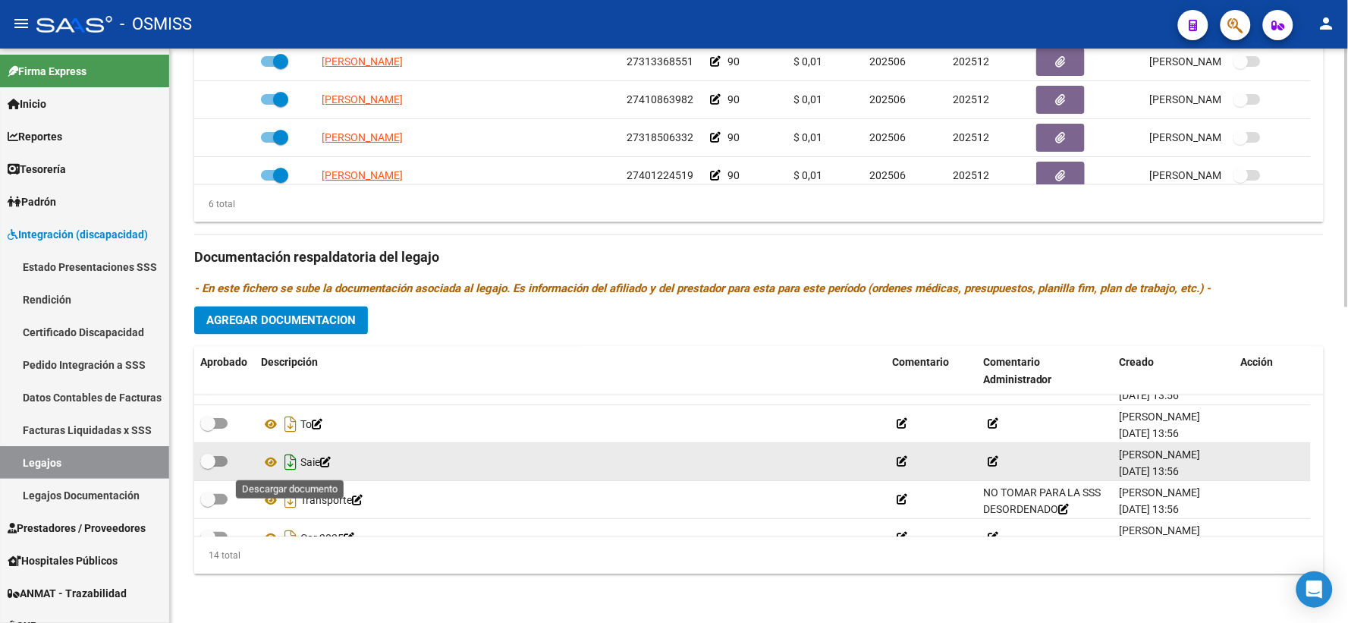
click at [285, 460] on icon "Descargar documento" at bounding box center [291, 463] width 20 height 24
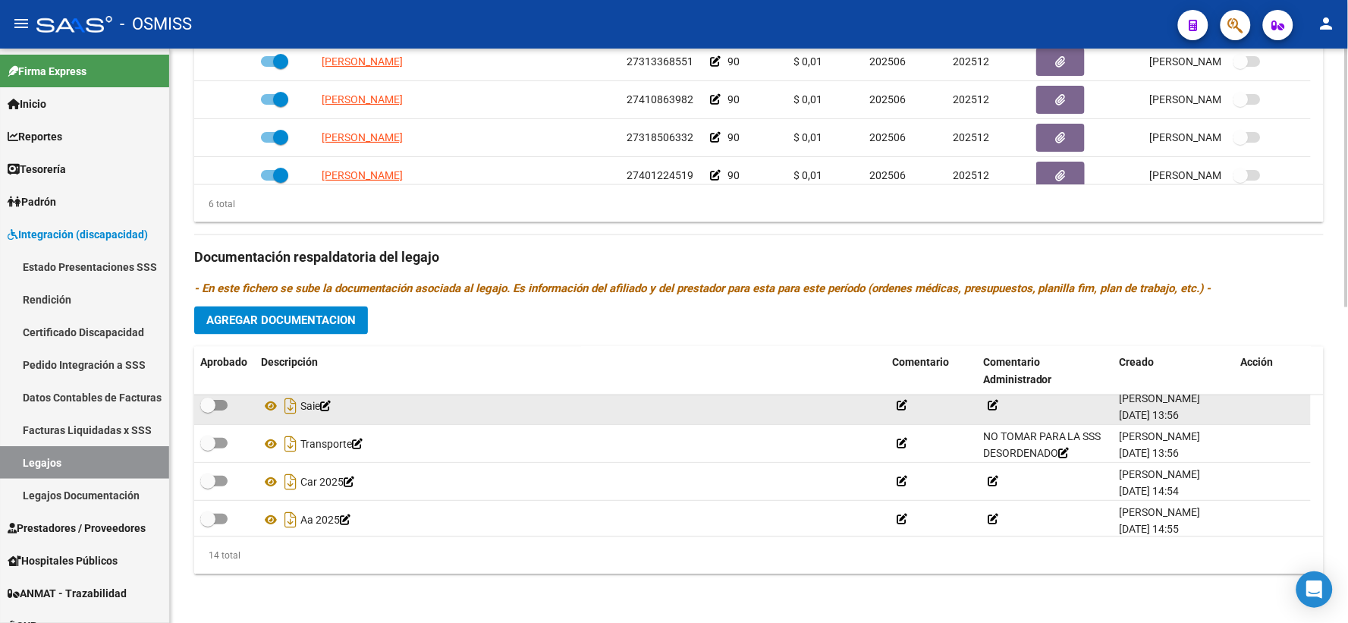
scroll to position [225, 0]
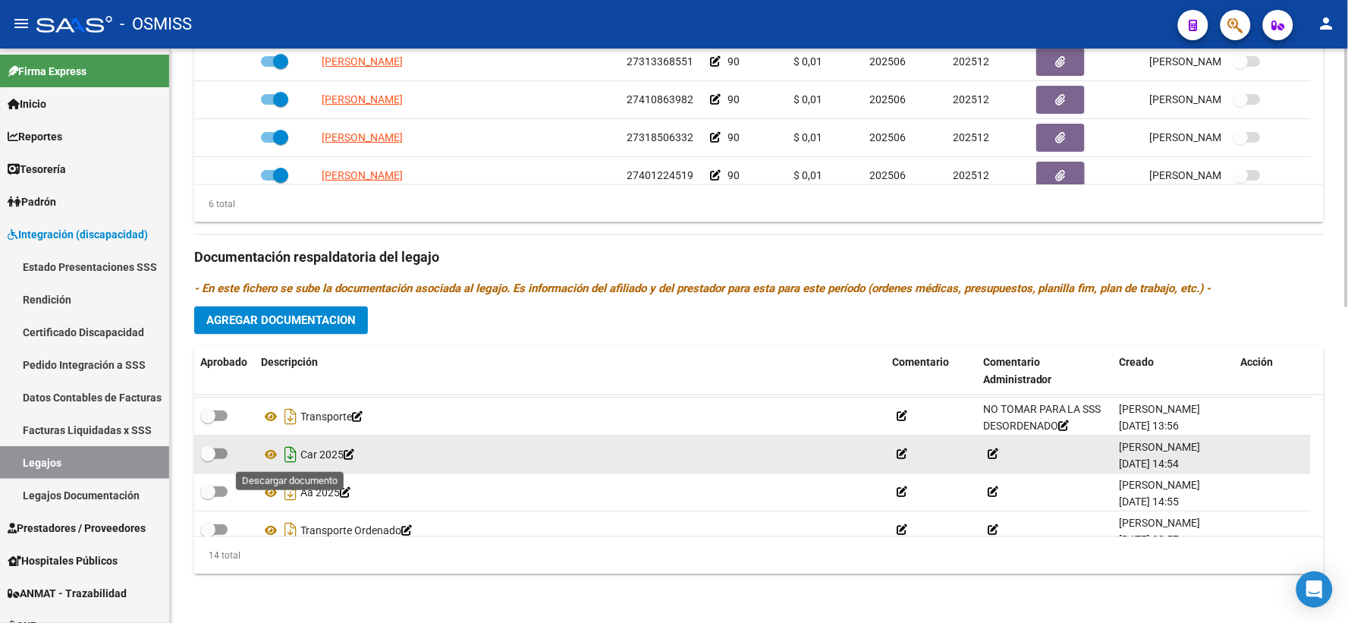
click at [284, 457] on icon "Descargar documento" at bounding box center [291, 454] width 20 height 24
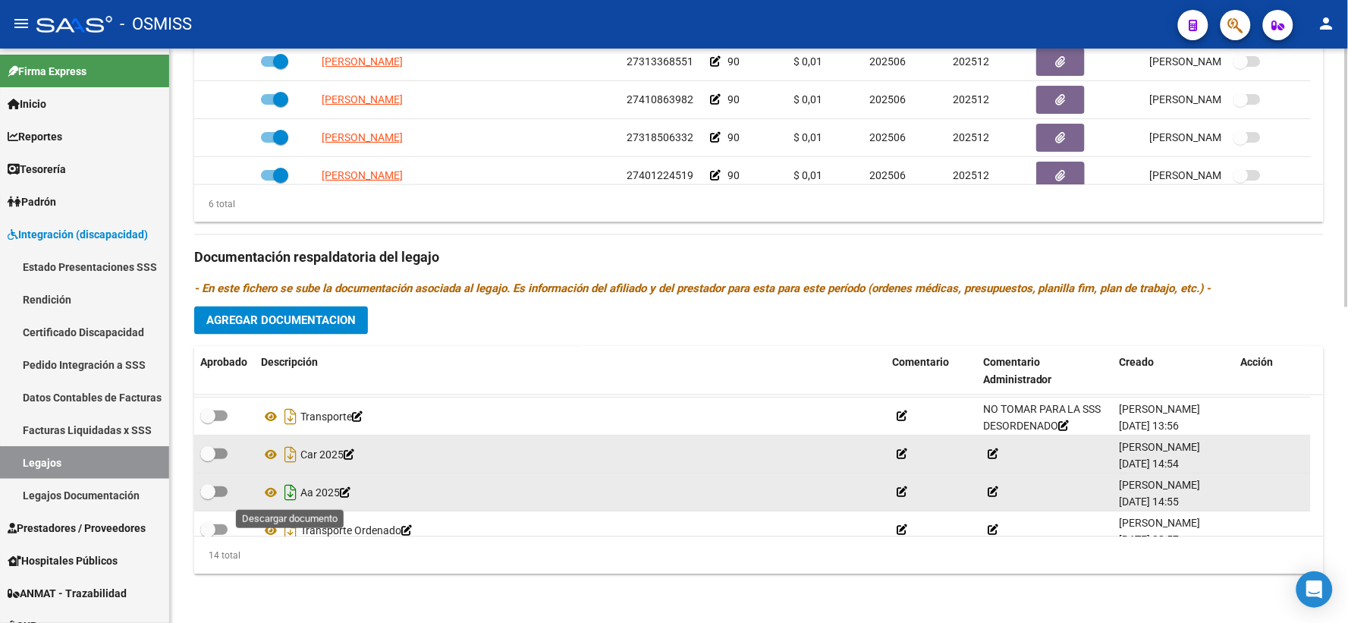
click at [288, 497] on icon "Descargar documento" at bounding box center [291, 492] width 20 height 24
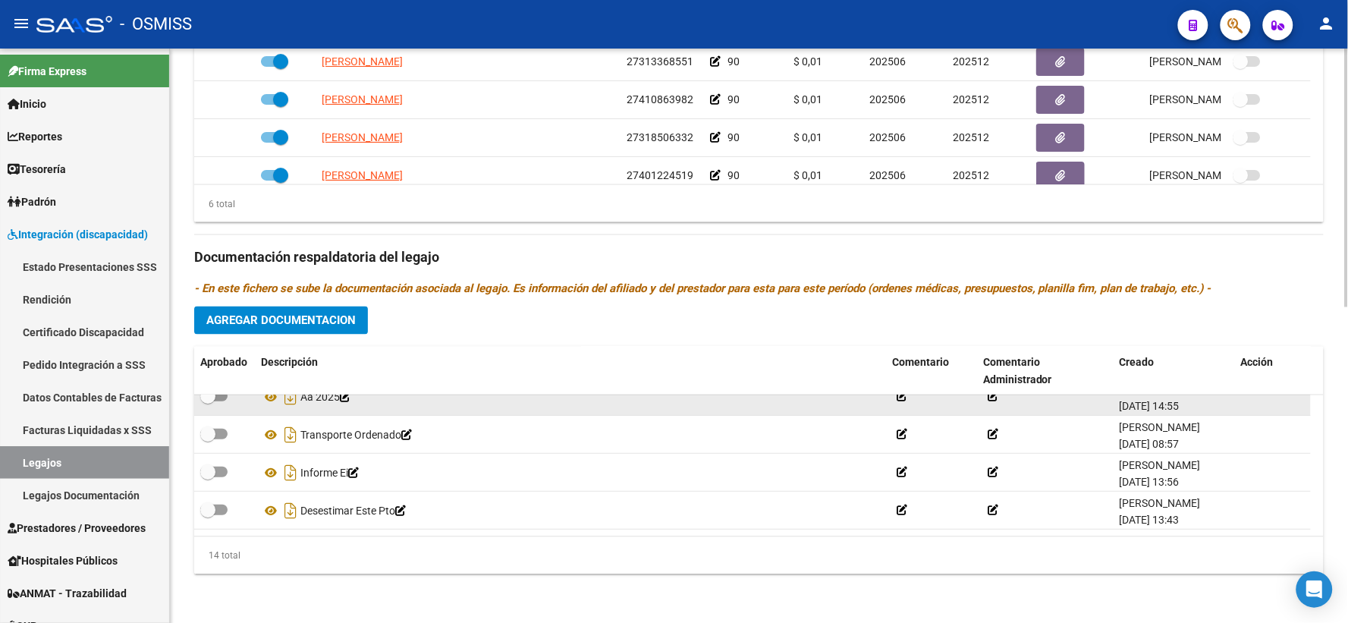
scroll to position [394, 0]
click at [292, 404] on icon "Descargar documento" at bounding box center [291, 399] width 20 height 24
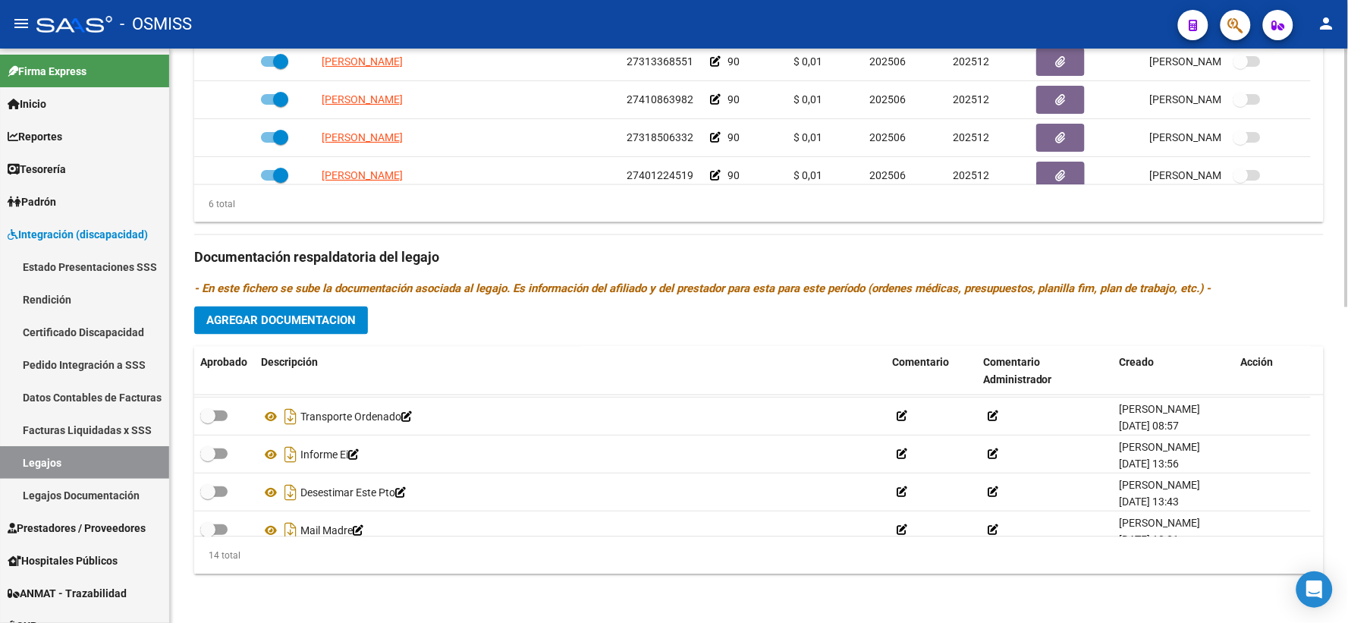
scroll to position [310, 0]
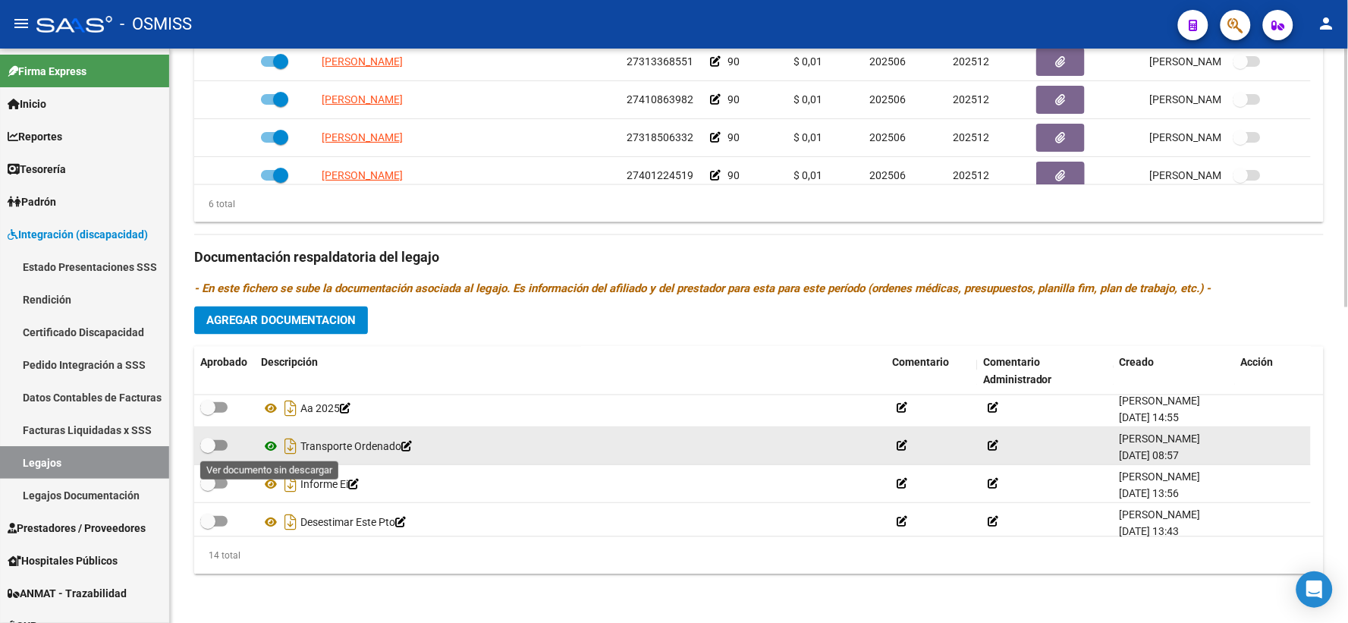
click at [270, 445] on icon at bounding box center [271, 446] width 20 height 18
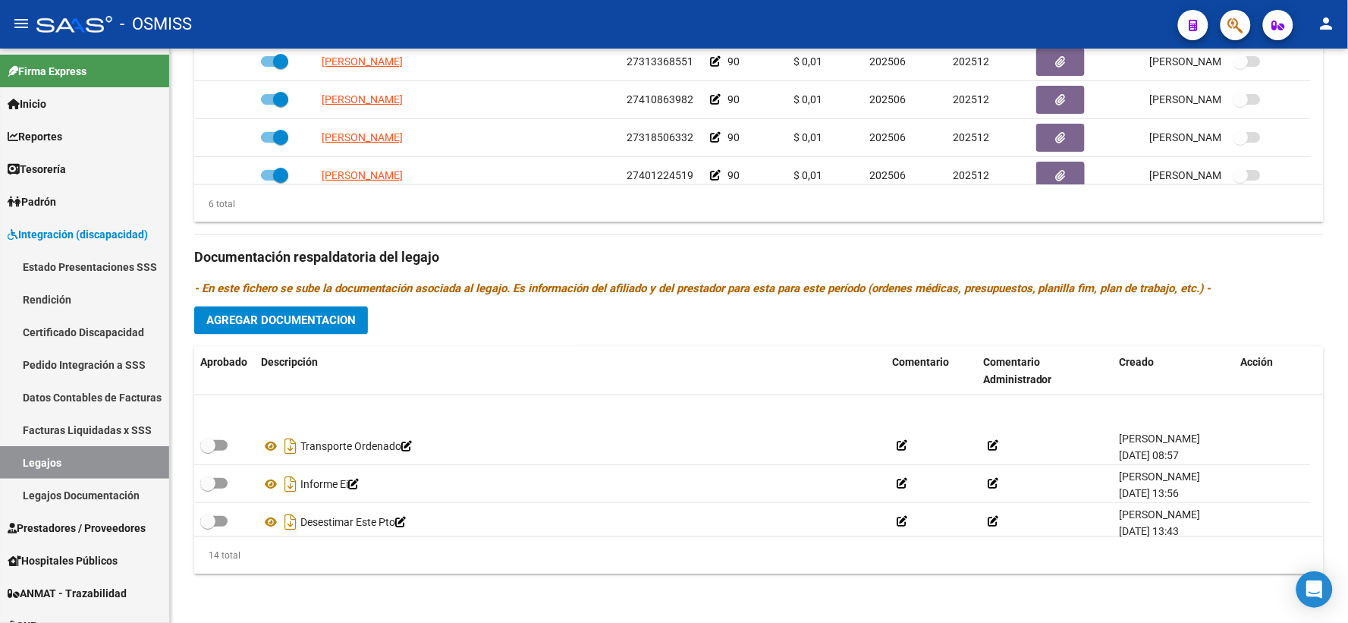
scroll to position [394, 0]
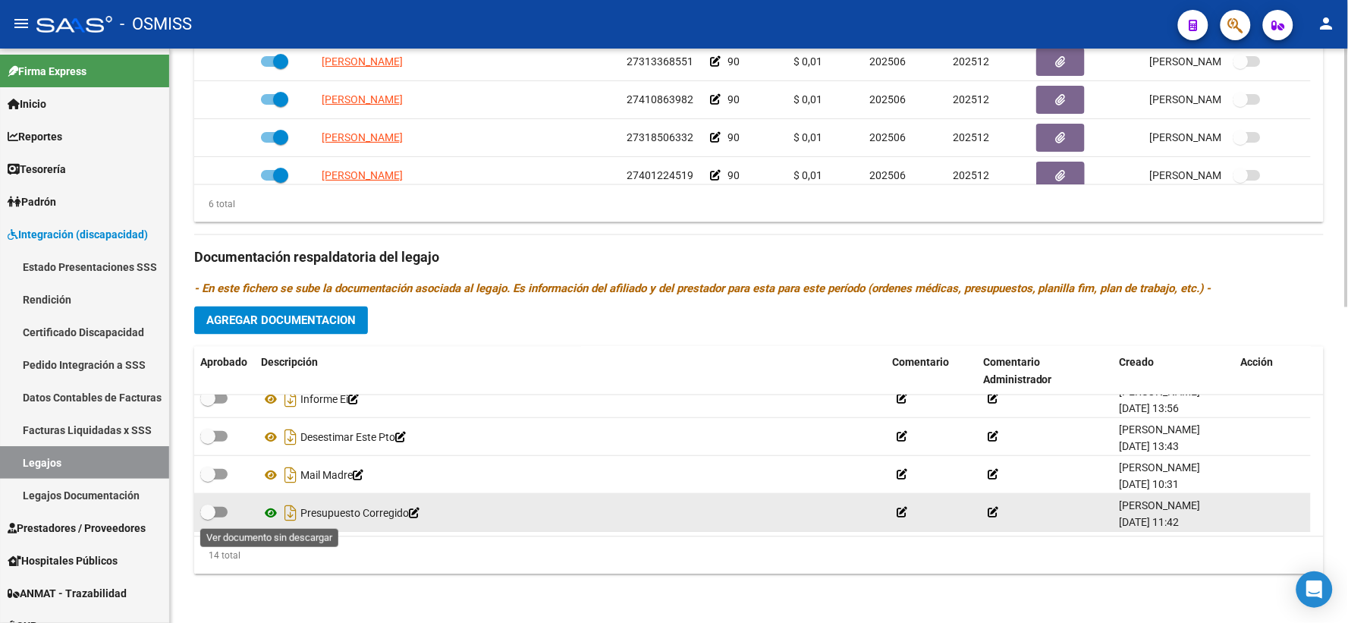
click at [270, 509] on icon at bounding box center [271, 513] width 20 height 18
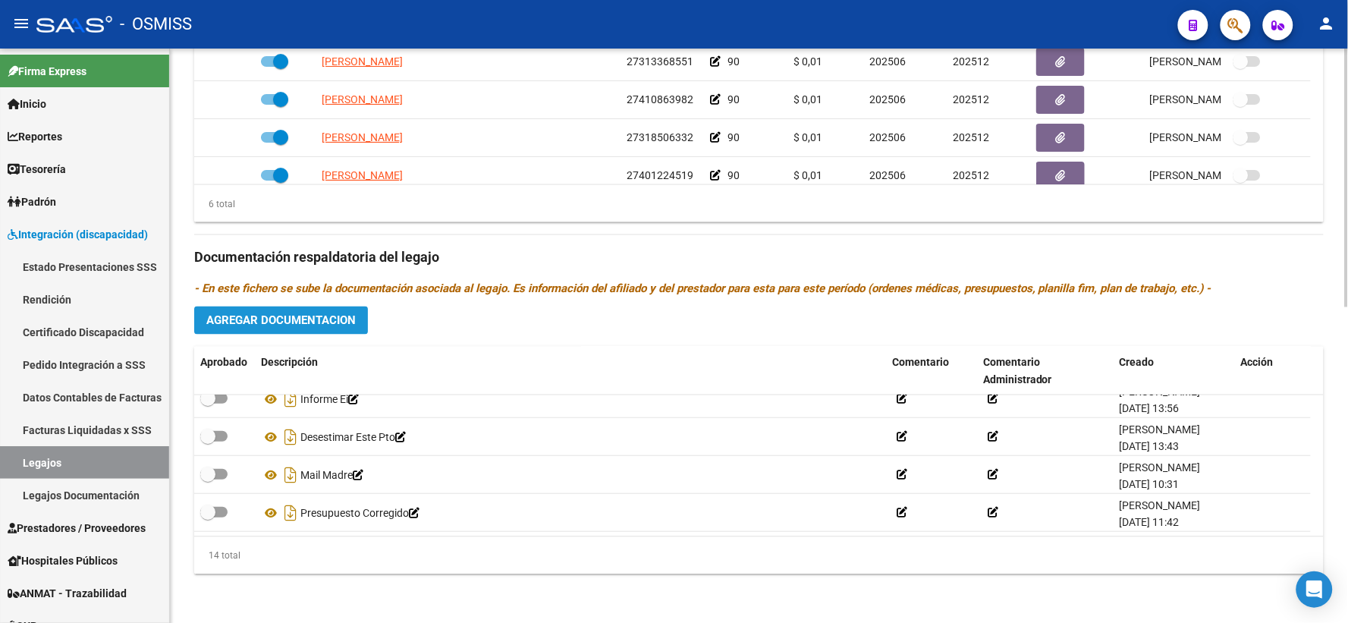
click at [306, 324] on span "Agregar Documentacion" at bounding box center [280, 321] width 149 height 14
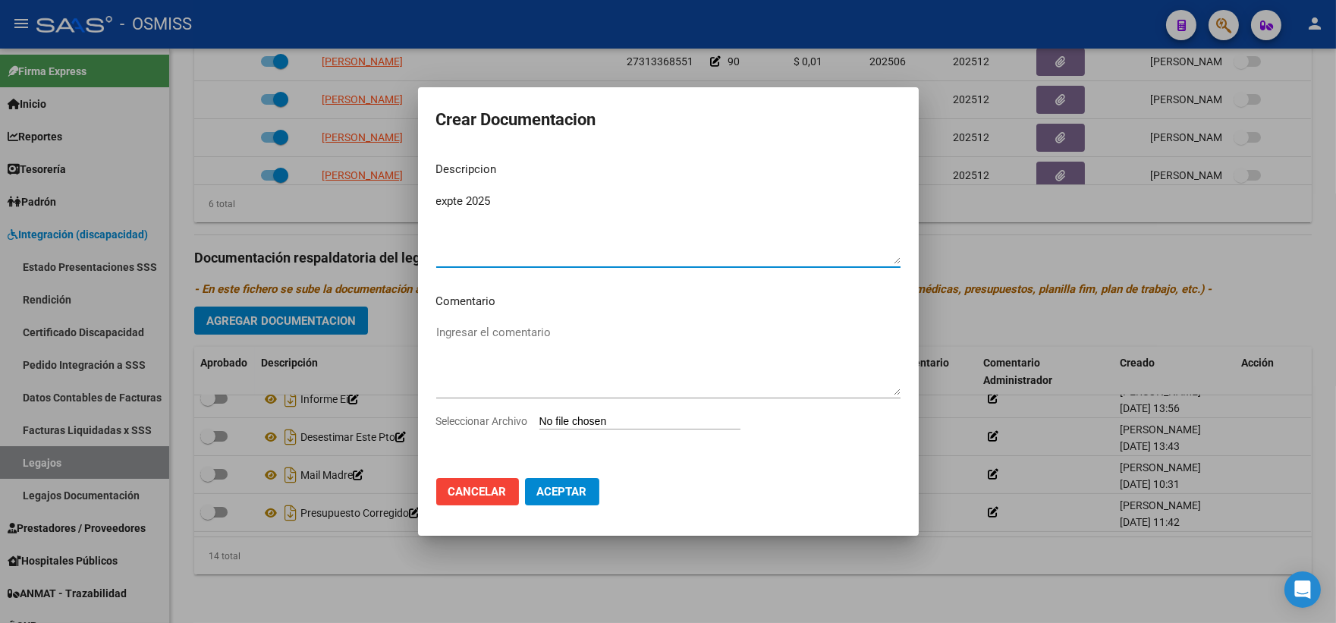
type textarea "expte 2025"
click at [983, 564] on div at bounding box center [668, 311] width 1336 height 623
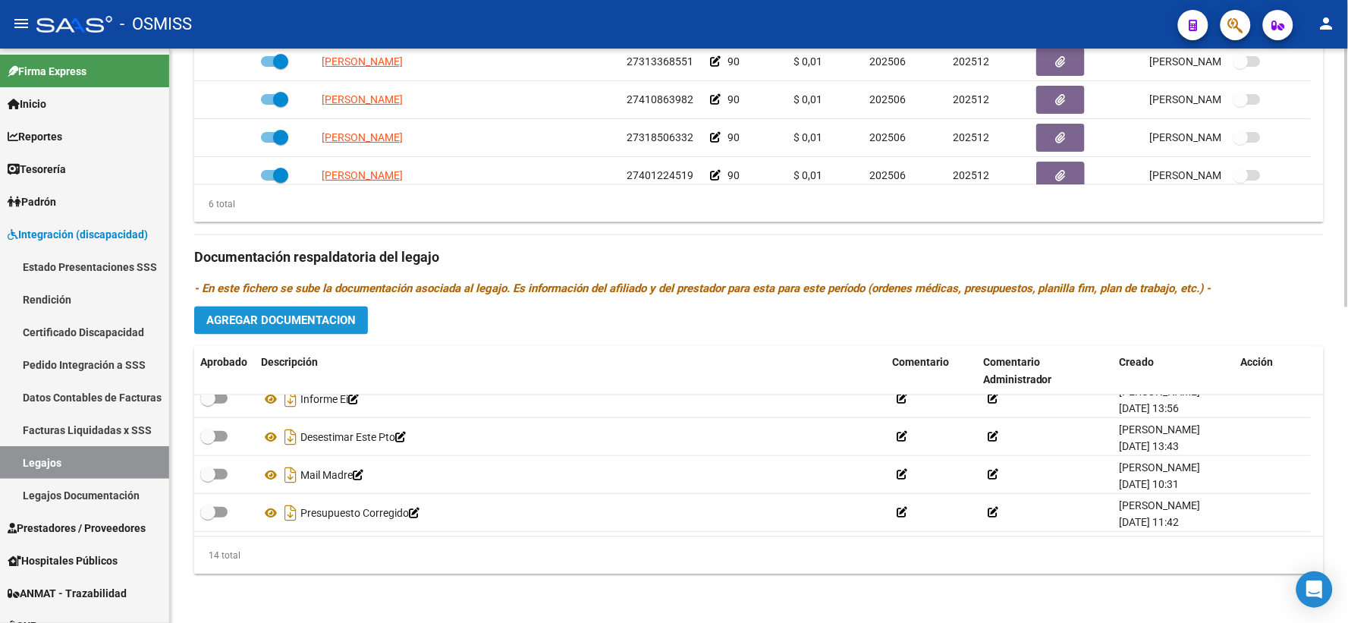
click at [275, 319] on span "Agregar Documentacion" at bounding box center [280, 321] width 149 height 14
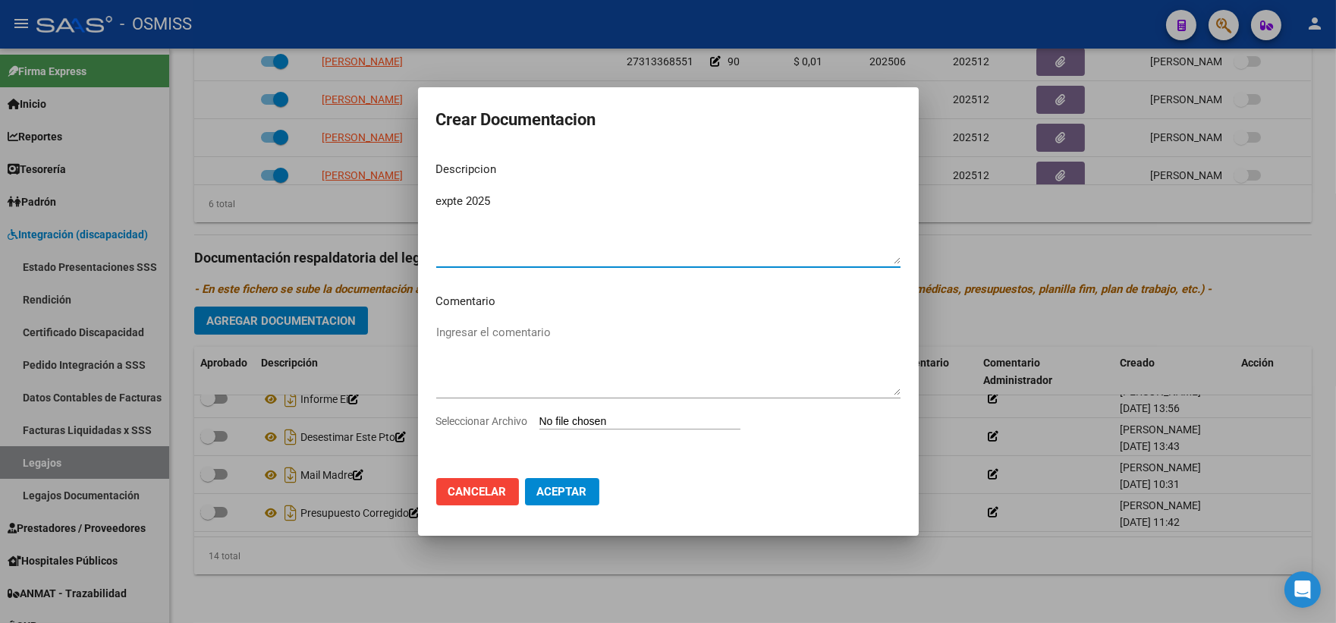
type textarea "expte 2025"
type input "C:\fakepath\Scan_merged_compressed (2).pdf"
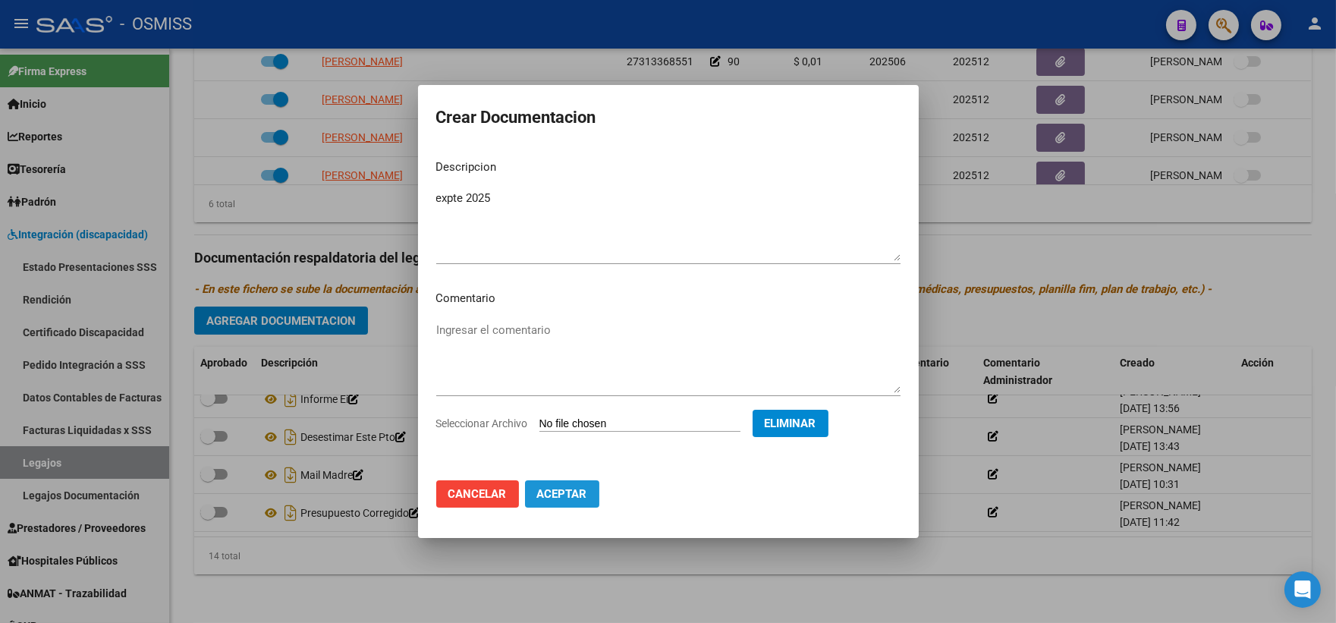
click at [558, 493] on span "Aceptar" at bounding box center [562, 494] width 50 height 14
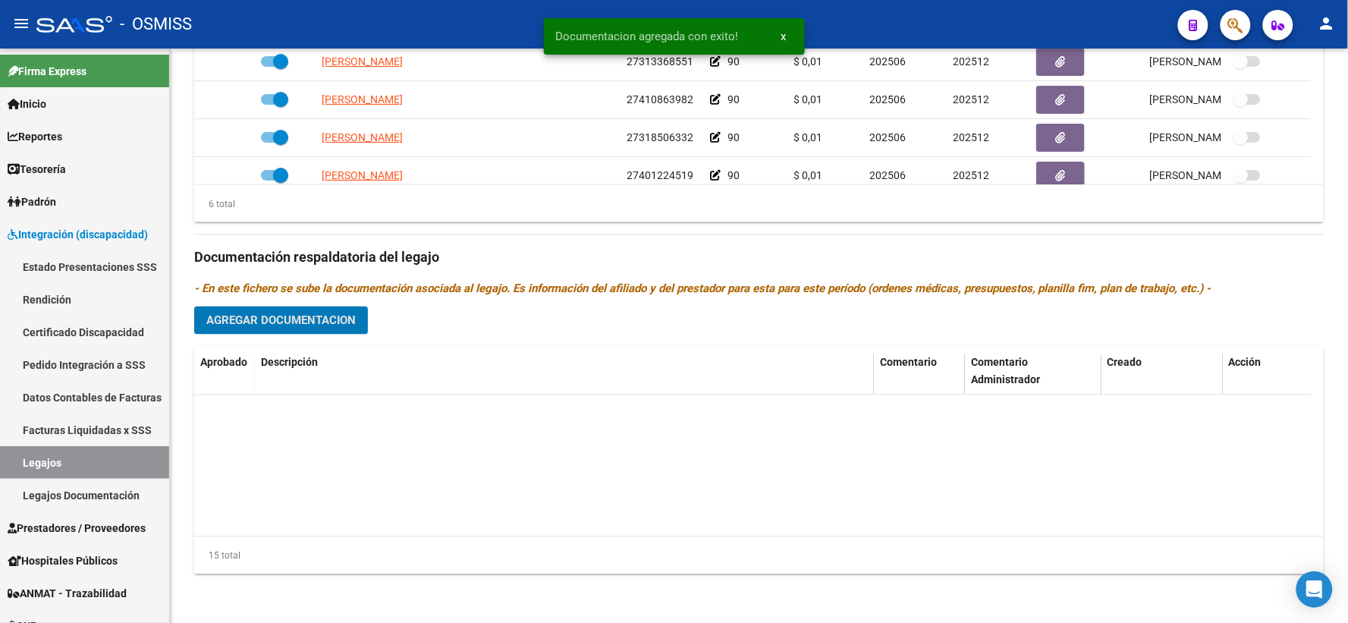
scroll to position [0, 0]
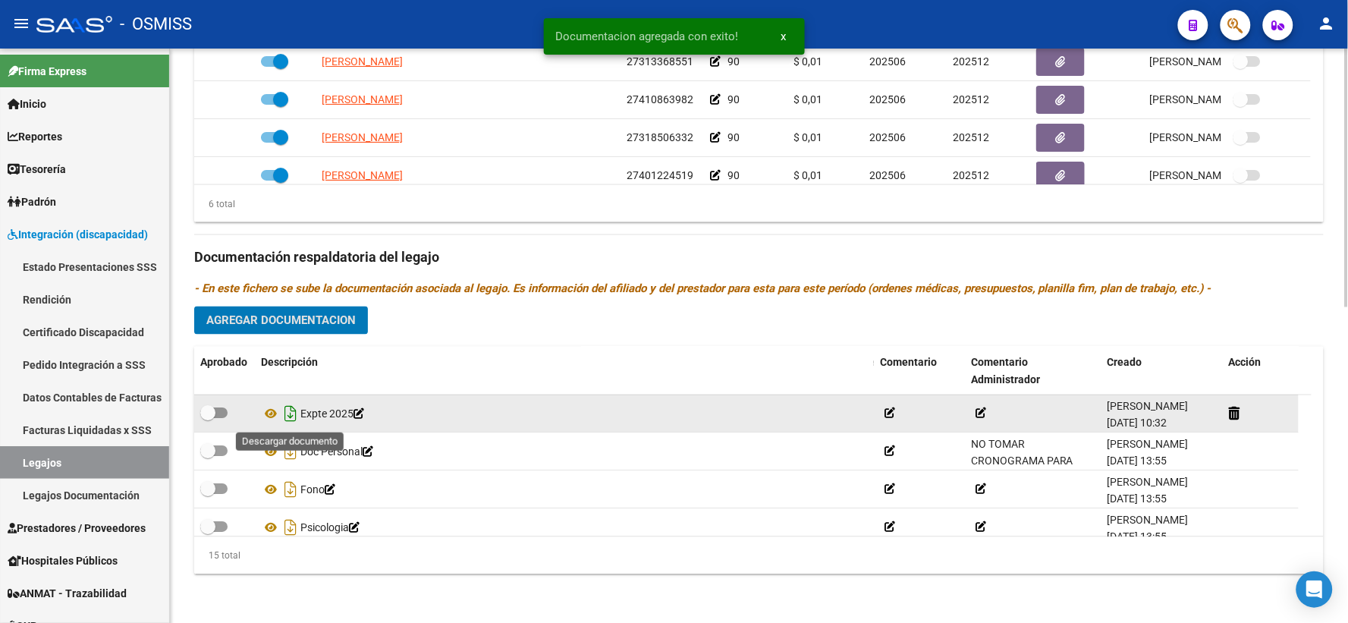
click at [287, 414] on icon "Descargar documento" at bounding box center [291, 414] width 20 height 24
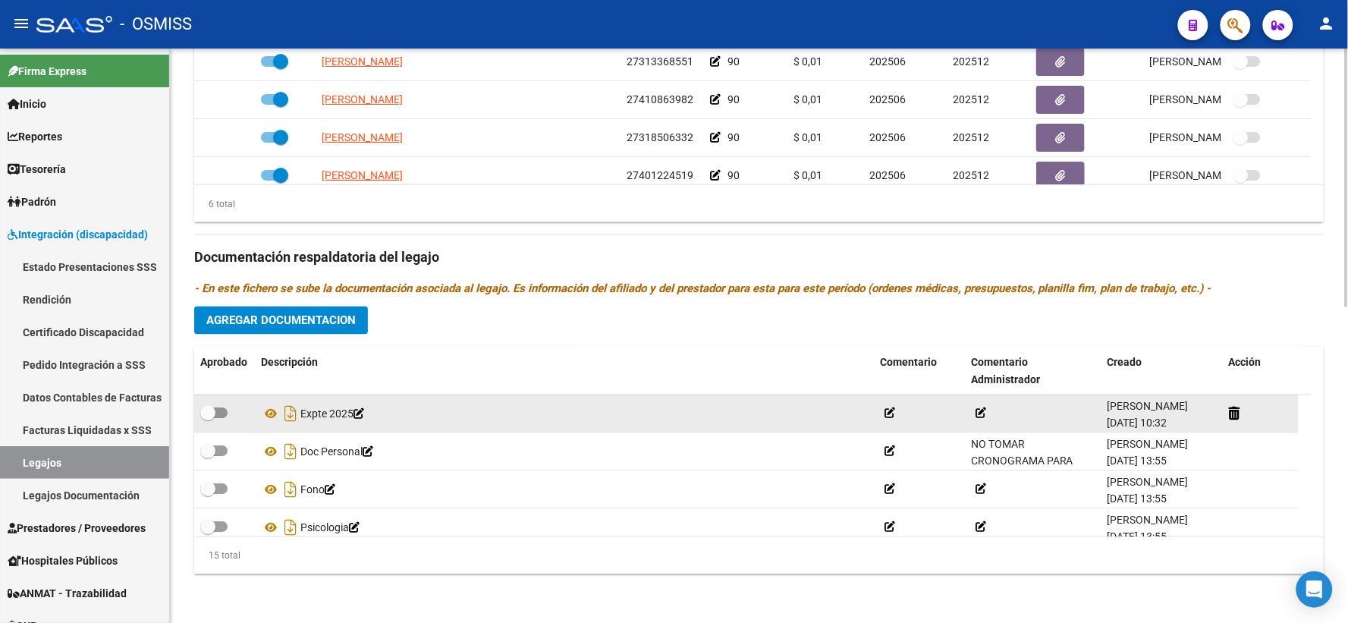
click at [1307, 297] on p "- En este fichero se sube la documentación asociada al legajo. Es información d…" at bounding box center [759, 289] width 1130 height 17
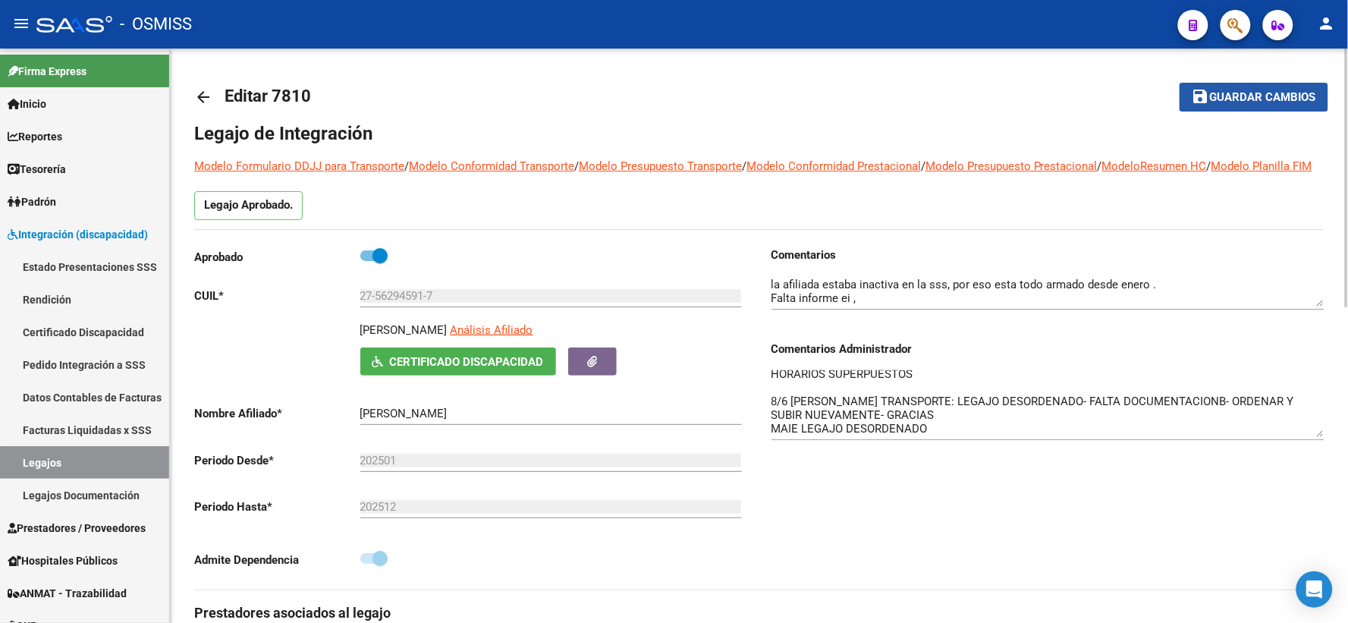
click at [1230, 96] on span "Guardar cambios" at bounding box center [1263, 98] width 106 height 14
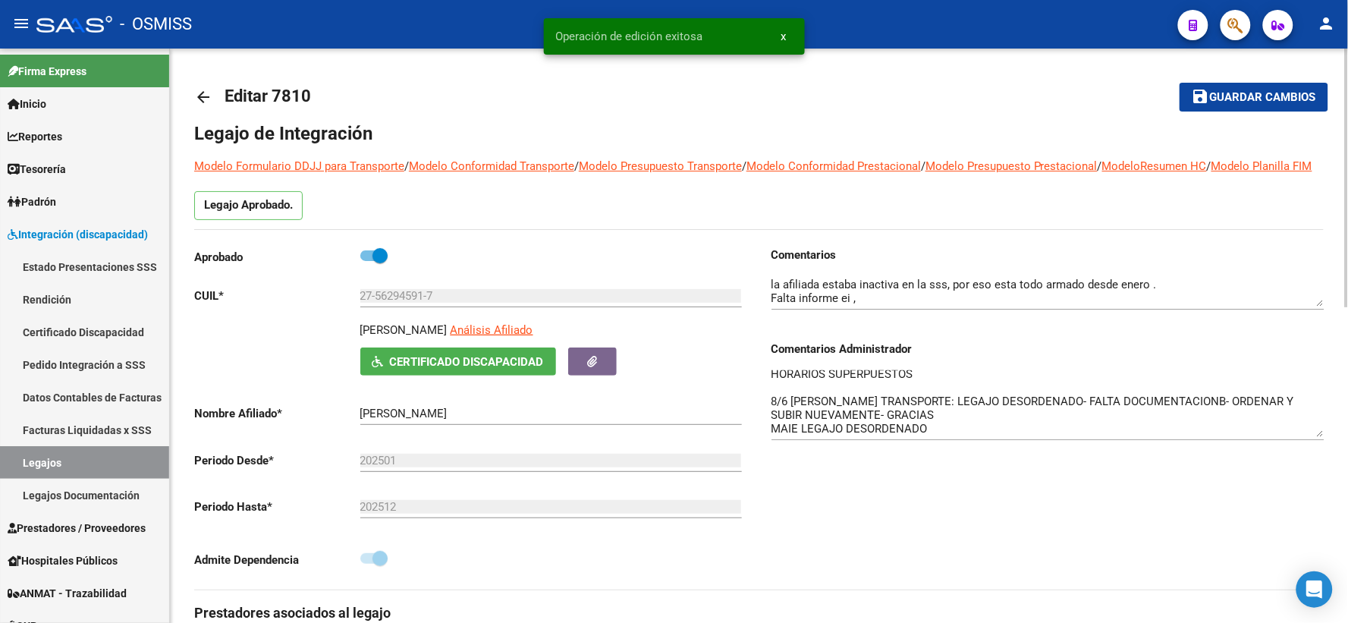
click at [200, 99] on mat-icon "arrow_back" at bounding box center [203, 97] width 18 height 18
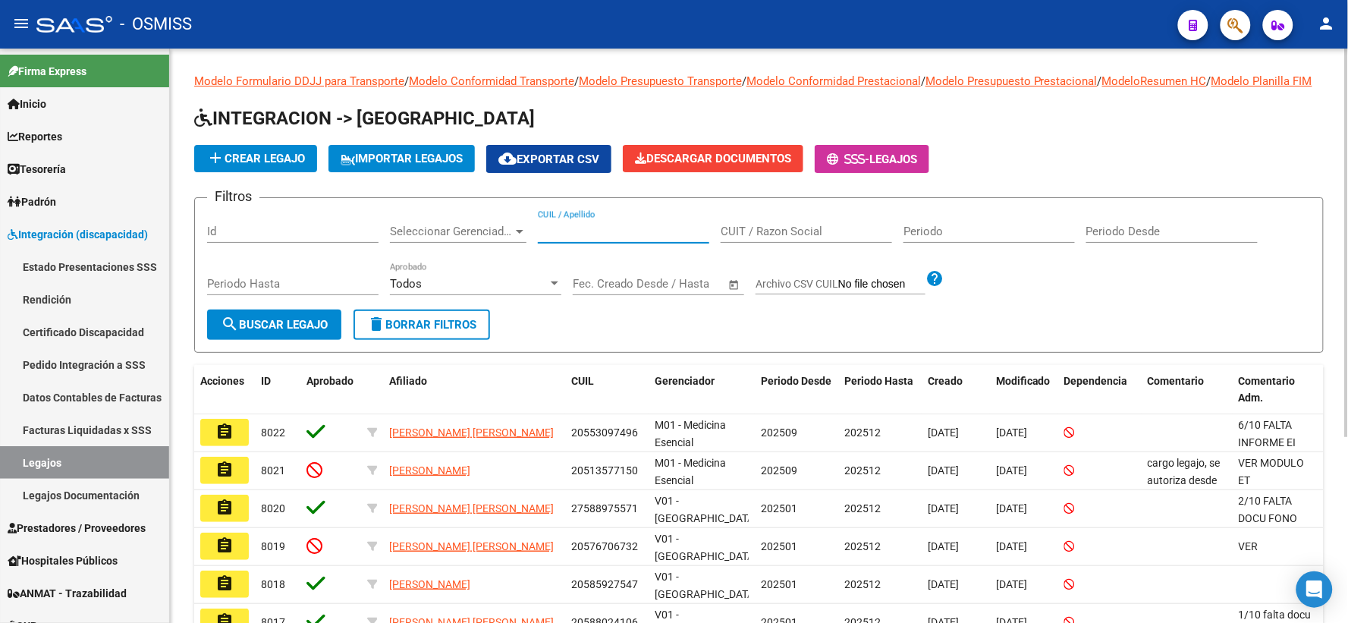
click at [600, 238] on input "CUIL / Apellido" at bounding box center [623, 232] width 171 height 14
paste input "20599549685"
type input "20599549685"
click at [237, 333] on mat-icon "search" at bounding box center [230, 324] width 18 height 18
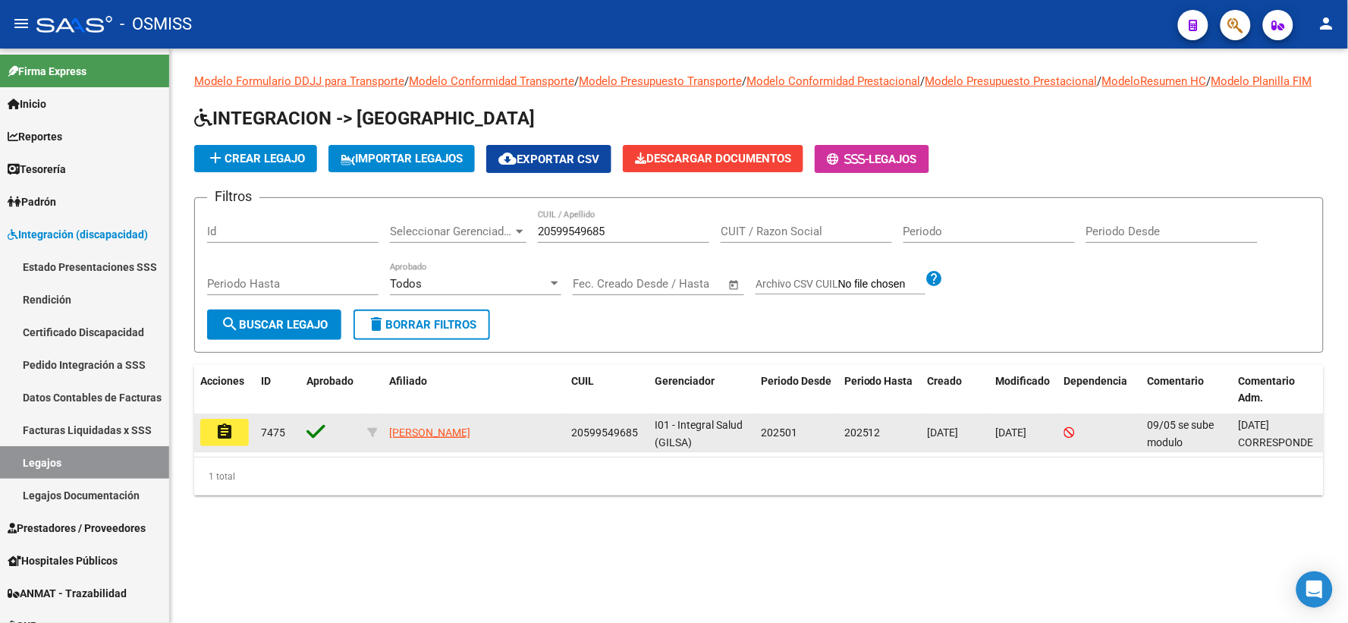
click at [225, 441] on mat-icon "assignment" at bounding box center [224, 432] width 18 height 18
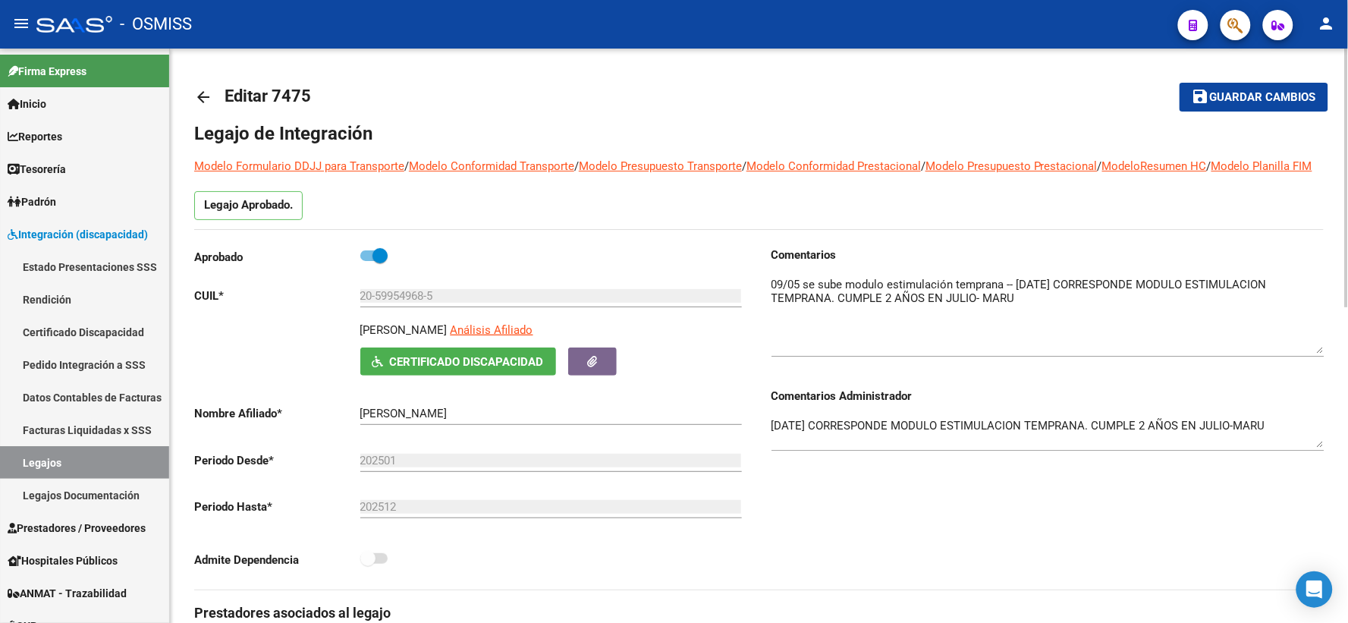
drag, startPoint x: 1322, startPoint y: 320, endPoint x: 1321, endPoint y: 367, distance: 47.0
click at [1321, 353] on textarea at bounding box center [1047, 314] width 553 height 77
drag, startPoint x: 1321, startPoint y: 461, endPoint x: 1324, endPoint y: 496, distance: 35.1
